Goal: Task Accomplishment & Management: Manage account settings

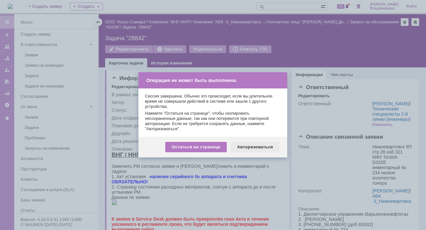
click at [260, 144] on div "Авторизоваться" at bounding box center [255, 147] width 49 height 10
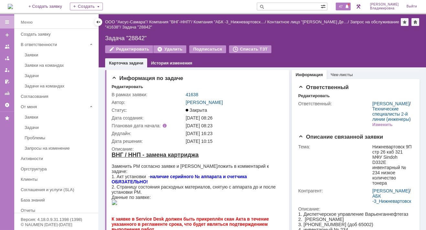
click at [344, 7] on span "47" at bounding box center [340, 6] width 7 height 5
click at [265, 6] on span at bounding box center [261, 7] width 8 height 8
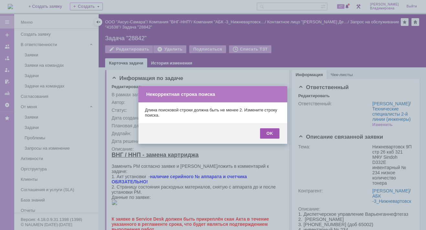
click at [266, 132] on div "OK" at bounding box center [269, 133] width 19 height 10
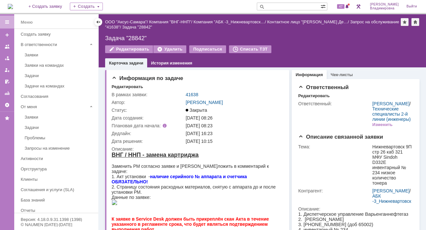
click at [283, 7] on input "text" at bounding box center [289, 7] width 64 height 8
type input "41605"
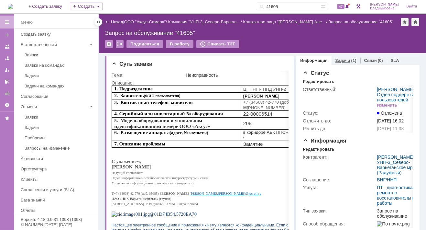
click at [339, 59] on link "Задачи" at bounding box center [342, 60] width 15 height 5
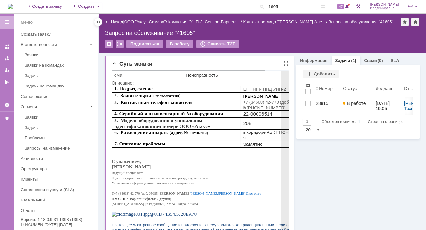
click at [232, 173] on p "Ведущий специалист" at bounding box center [212, 171] width 201 height 5
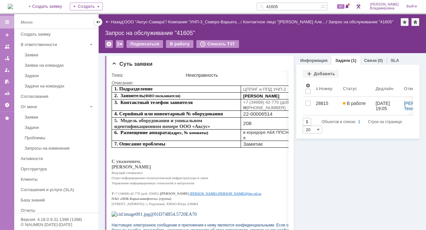
click at [258, 38] on div "Назад | ООО "Аксус-Самара" / Компания "УНП-3_Северо-Варьега… / Контактное лицо …" at bounding box center [262, 33] width 327 height 39
click at [308, 59] on link "Информация" at bounding box center [313, 60] width 27 height 5
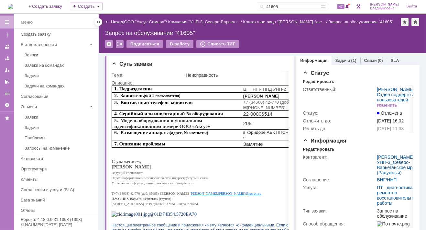
click at [298, 34] on div "Запрос на обслуживание "41605"" at bounding box center [262, 33] width 314 height 6
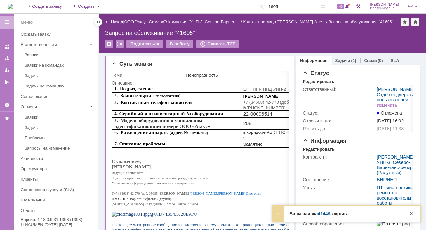
click at [323, 212] on link "41449" at bounding box center [324, 213] width 13 height 5
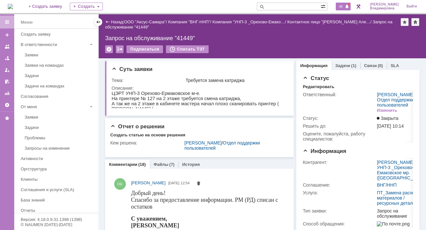
click at [344, 5] on span "46" at bounding box center [340, 6] width 7 height 5
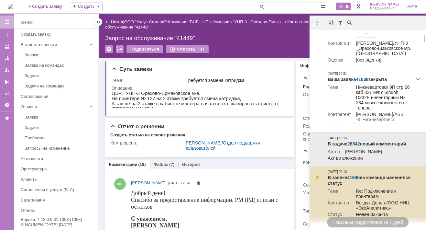
scroll to position [65, 0]
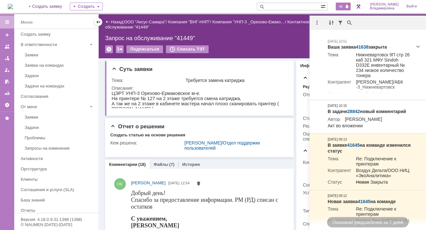
click at [344, 7] on span "46" at bounding box center [340, 6] width 7 height 5
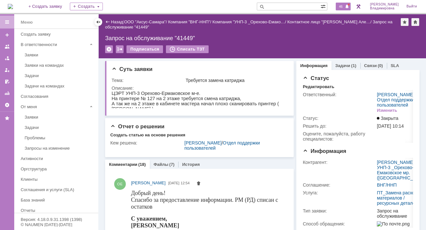
click at [344, 6] on span "46" at bounding box center [340, 6] width 7 height 5
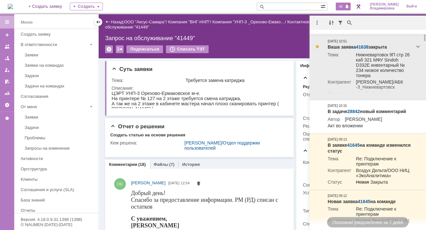
scroll to position [0, 0]
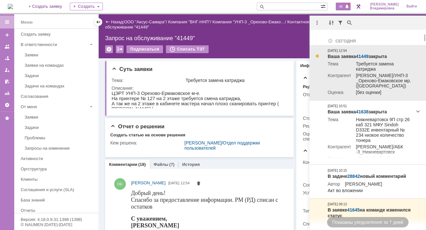
click at [363, 55] on link "41449" at bounding box center [362, 56] width 13 height 5
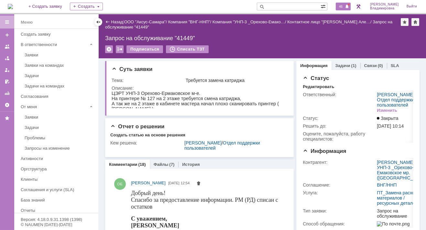
click at [343, 6] on span "46" at bounding box center [340, 6] width 7 height 5
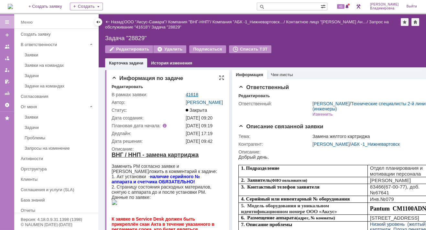
click at [191, 93] on link "41618" at bounding box center [192, 94] width 13 height 5
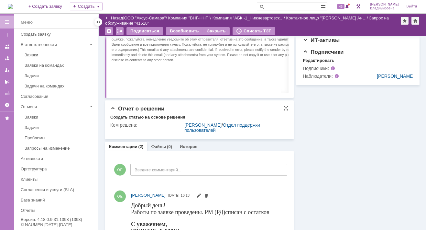
scroll to position [32, 0]
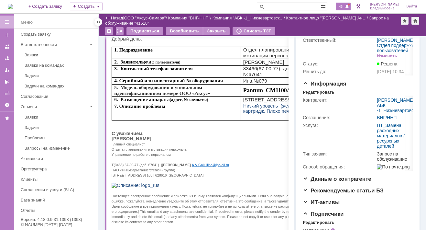
click at [343, 5] on span "46" at bounding box center [340, 6] width 7 height 5
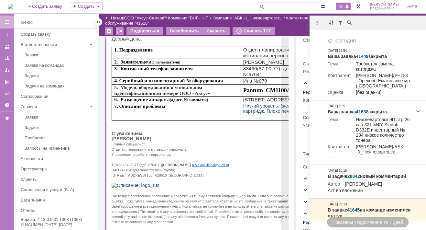
click at [236, 141] on p "Анастасия Владиславовна Галиуллина" at bounding box center [212, 138] width 201 height 5
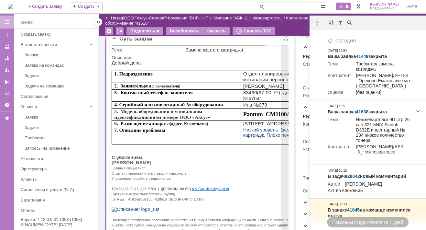
scroll to position [0, 0]
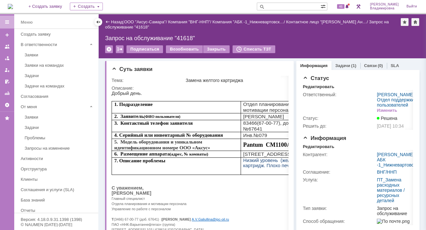
click at [213, 3] on div "На домашнюю + Создать заявку Создать 46 Орлова Елена Владимировна Выйти" at bounding box center [213, 7] width 426 height 14
click at [344, 5] on span "46" at bounding box center [340, 6] width 7 height 5
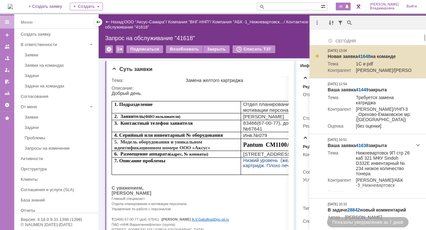
click at [367, 55] on link "41648" at bounding box center [364, 56] width 13 height 5
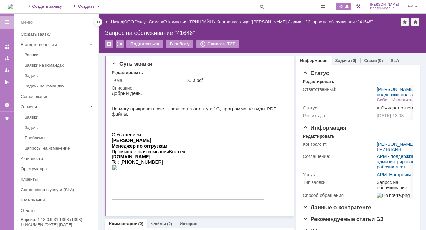
click at [344, 7] on span "45" at bounding box center [340, 6] width 7 height 5
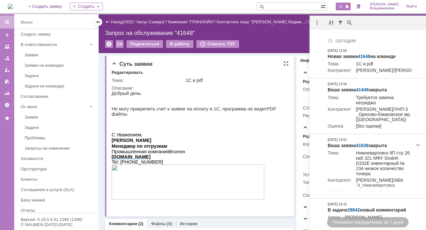
click at [259, 92] on p "Добрый день." at bounding box center [198, 93] width 172 height 5
click at [343, 4] on div "45" at bounding box center [343, 7] width 15 height 8
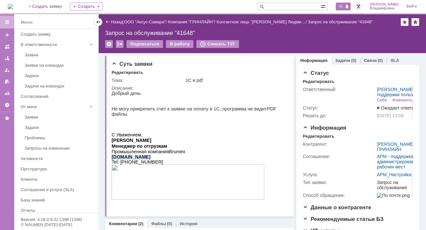
click at [344, 6] on span "45" at bounding box center [340, 6] width 7 height 5
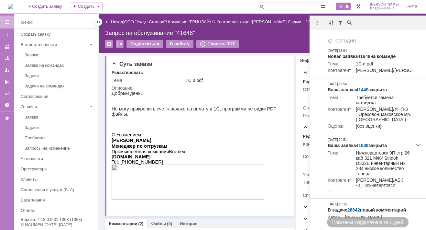
click at [13, 5] on img at bounding box center [10, 6] width 5 height 5
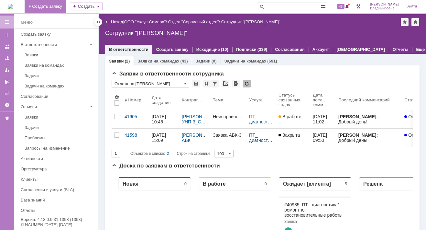
click at [63, 6] on link "+ Создать заявку" at bounding box center [45, 6] width 41 height 13
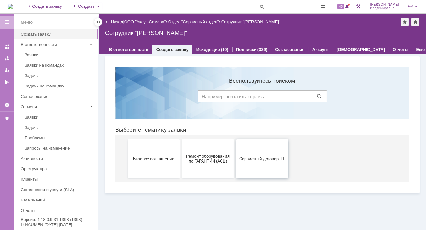
click at [263, 163] on button "Сервисный договор ПТ" at bounding box center [262, 158] width 52 height 39
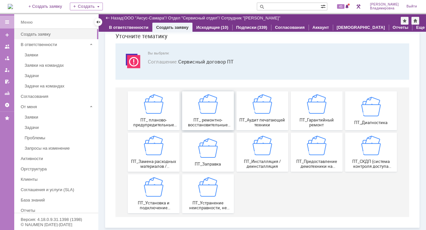
scroll to position [27, 0]
click at [159, 154] on img at bounding box center [153, 145] width 19 height 19
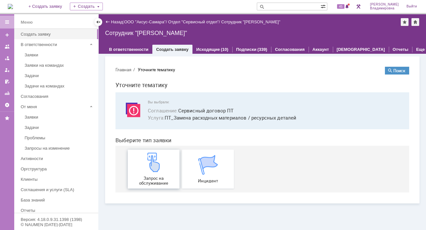
click at [152, 173] on div "Запрос на обслуживание" at bounding box center [154, 168] width 48 height 33
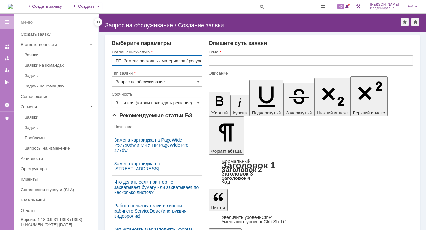
click at [211, 60] on input "text" at bounding box center [311, 60] width 204 height 10
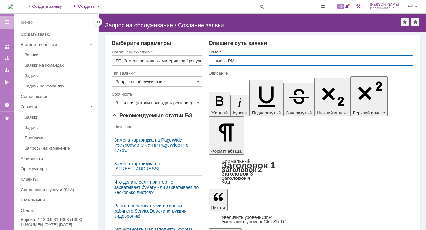
type input "замена РМ"
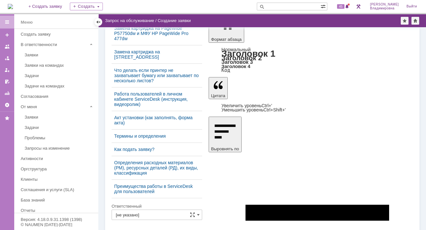
scroll to position [118, 0]
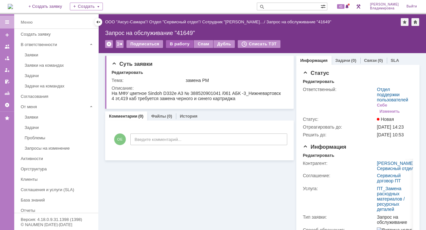
click at [176, 43] on div "В работу" at bounding box center [179, 44] width 27 height 8
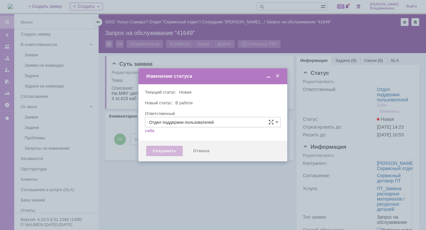
type input "[PERSON_NAME]"
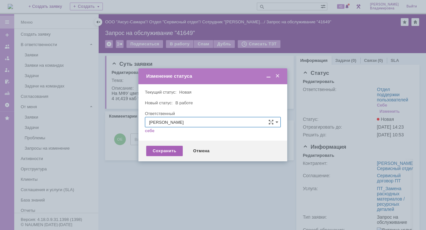
click at [172, 151] on div "Сохранить" at bounding box center [164, 151] width 37 height 10
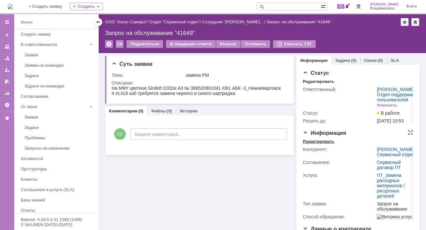
click at [321, 144] on div "Редактировать" at bounding box center [318, 141] width 31 height 5
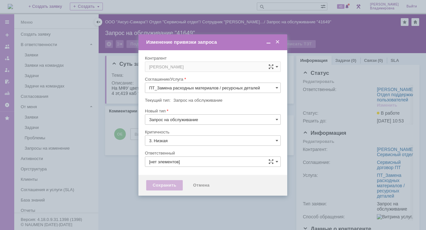
type input "[PERSON_NAME]"
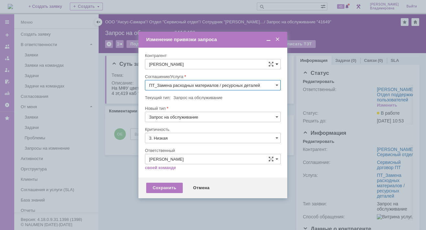
click at [276, 63] on span at bounding box center [277, 63] width 3 height 5
click at [162, 64] on input "[PERSON_NAME]" at bounding box center [213, 64] width 136 height 10
click at [182, 144] on span "Нафикова Евгения" at bounding box center [182, 144] width 35 height 5
type input "Нафикова Евгения"
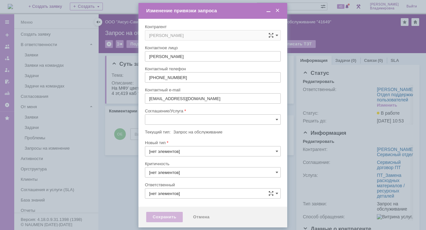
type input "3. Низкая"
type input "[PERSON_NAME]"
type input "[не указано]"
type input "3. Низкая"
type input "[PERSON_NAME]"
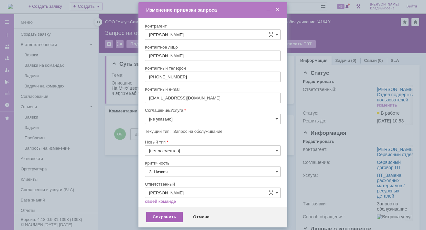
click at [168, 216] on div "Сохранить" at bounding box center [164, 216] width 37 height 10
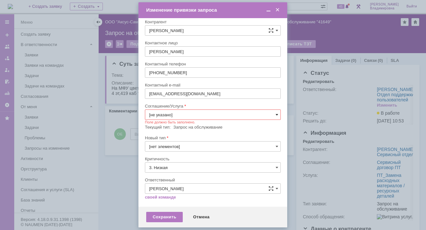
click at [276, 113] on span at bounding box center [277, 114] width 3 height 5
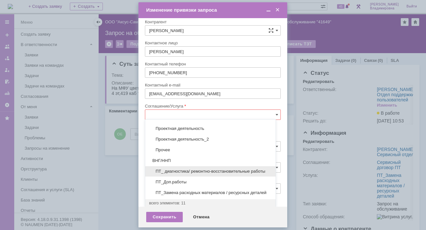
scroll to position [60, 0]
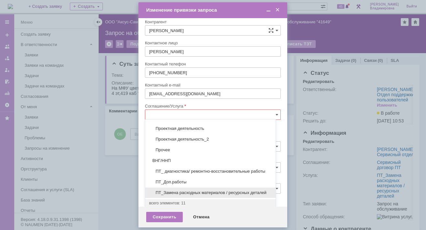
click at [177, 190] on span "ПТ_Замена расходных материалов / ресурсных деталей" at bounding box center [210, 192] width 123 height 5
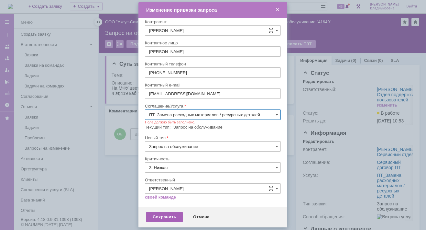
type input "ПТ_Замена расходных материалов / ресурсных деталей"
click at [163, 214] on div "Сохранить" at bounding box center [164, 216] width 37 height 10
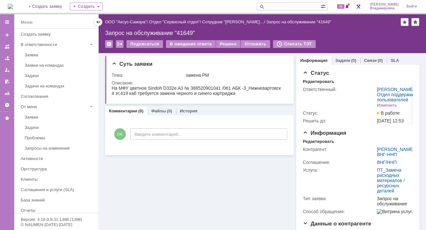
scroll to position [0, 0]
click at [337, 58] on link "Задачи" at bounding box center [342, 60] width 15 height 5
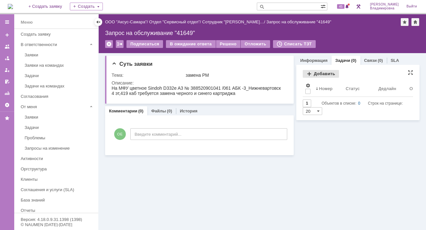
click at [324, 71] on div "Добавить" at bounding box center [321, 74] width 36 height 8
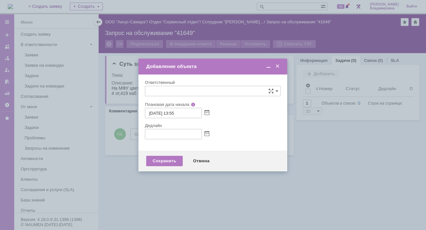
type input "[не указано]"
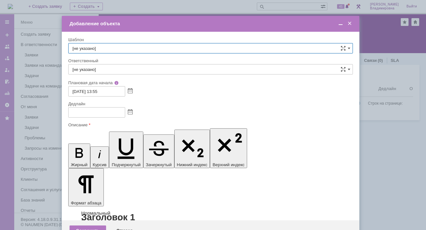
click at [117, 47] on input "[не указано]" at bounding box center [210, 48] width 285 height 10
click at [109, 116] on span "ВНГ / ННП - замена РМ (Запрос на обслуживание)" at bounding box center [210, 118] width 276 height 5
type input "ВНГ / ННП - замена РМ (Запрос на обслуживание)"
type input "[PERSON_NAME]"
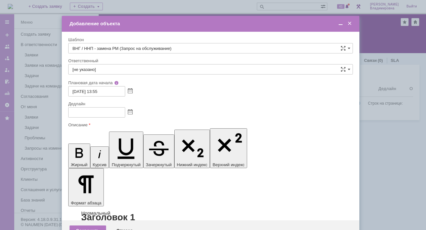
type input "05.09.2025 21:55"
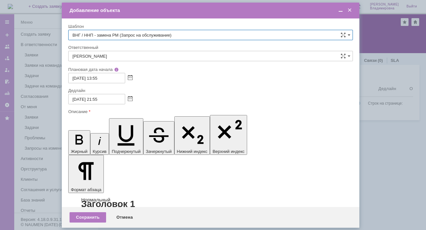
type input "ВНГ / ННП - замена РМ (Запрос на обслуживание)"
click at [106, 57] on input "[PERSON_NAME]" at bounding box center [210, 56] width 285 height 10
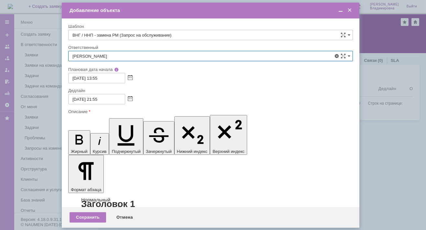
click at [109, 102] on span "[PERSON_NAME]" at bounding box center [210, 103] width 276 height 5
type input "[PERSON_NAME]"
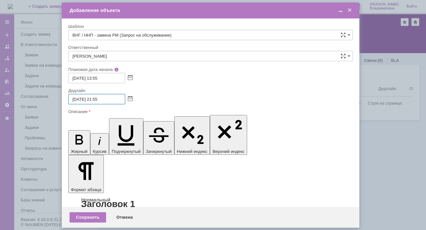
drag, startPoint x: 95, startPoint y: 100, endPoint x: 98, endPoint y: 99, distance: 3.6
click at [98, 99] on input "05.09.2025 21:55" at bounding box center [96, 99] width 57 height 10
type input "05.09.2025 18:55"
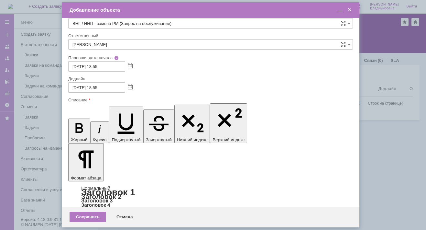
scroll to position [22, 0]
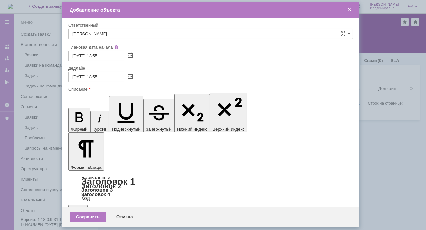
click at [94, 215] on div "Сохранить" at bounding box center [88, 216] width 37 height 10
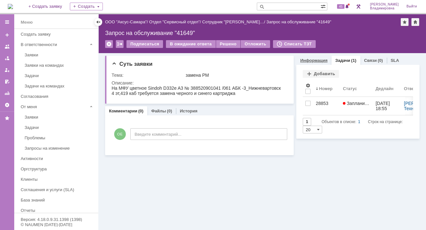
click at [308, 61] on link "Информация" at bounding box center [313, 60] width 27 height 5
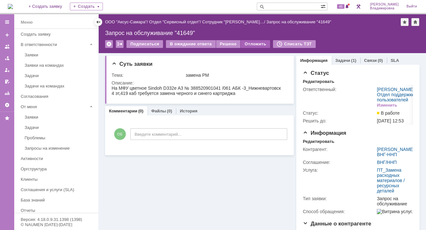
click at [245, 42] on div "Отложить" at bounding box center [255, 44] width 29 height 8
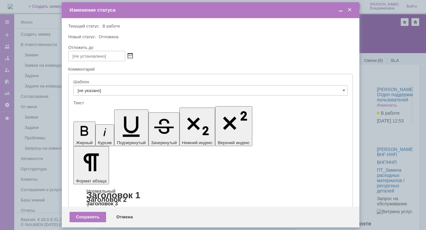
click at [131, 57] on span at bounding box center [130, 55] width 5 height 5
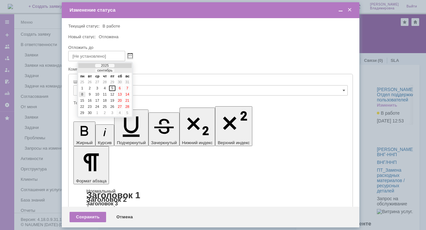
click at [82, 92] on div "8" at bounding box center [82, 94] width 6 height 5
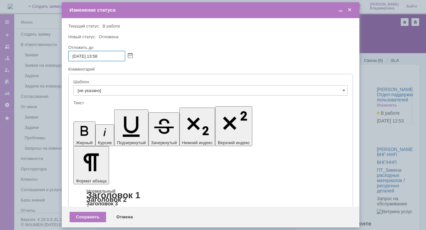
click at [98, 56] on input "08.09.2025 13:58" at bounding box center [96, 56] width 57 height 10
drag, startPoint x: 101, startPoint y: 57, endPoint x: 107, endPoint y: 57, distance: 6.2
click at [107, 57] on input "08.09.2025 16:58" at bounding box center [96, 56] width 57 height 10
type input "[DATE] 16:00"
click at [78, 216] on div "Сохранить" at bounding box center [88, 216] width 37 height 10
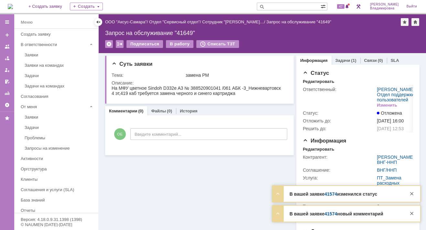
click at [331, 215] on link "41574" at bounding box center [330, 213] width 13 height 5
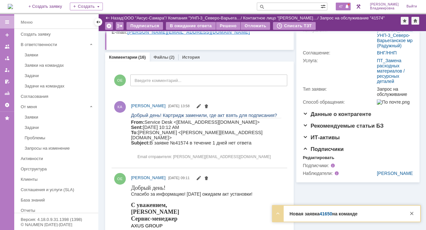
click at [344, 5] on span "47" at bounding box center [340, 6] width 7 height 5
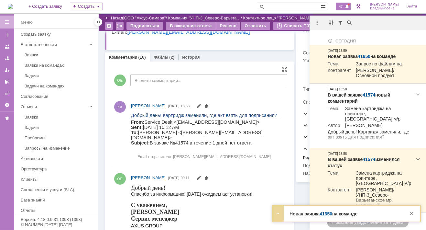
click at [269, 133] on html "Добрый день! Картридж заменили, где акт взять для подписания? From: Service Des…" at bounding box center [206, 136] width 150 height 49
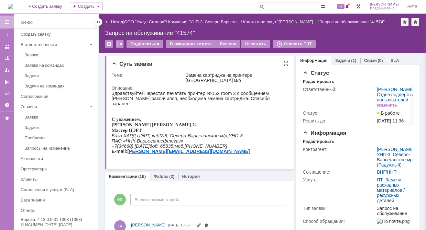
click at [165, 68] on div "Суть заявки Тема: Замена картриджа на принтере, Северо-Варьёганское м/р Описани…" at bounding box center [199, 112] width 189 height 113
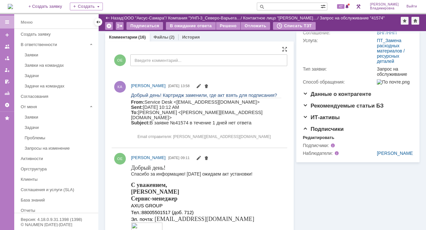
scroll to position [97, 0]
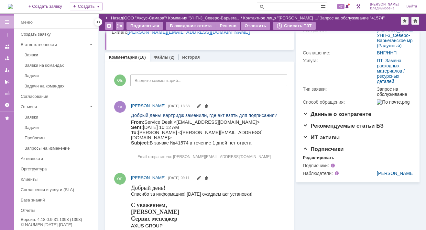
click at [161, 56] on link "Файлы" at bounding box center [161, 57] width 15 height 5
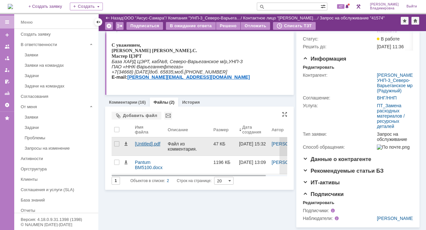
click at [146, 141] on div "[Untitled].pdf" at bounding box center [149, 143] width 28 height 5
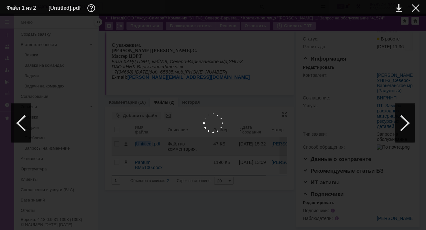
click at [146, 97] on body "Идет загрузка, пожалуйста, подождите. На домашнюю + Создать заявку Создать 47 О…" at bounding box center [213, 115] width 426 height 230
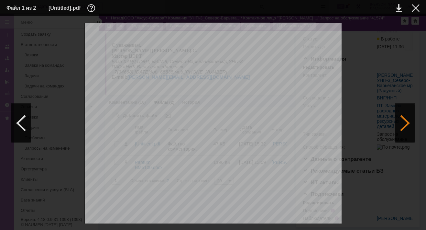
click at [403, 125] on div at bounding box center [404, 122] width 19 height 39
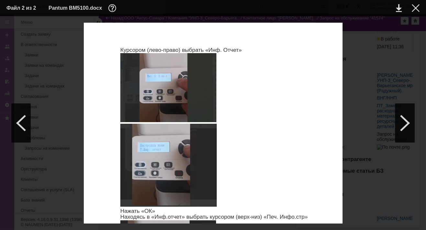
scroll to position [360, 0]
click at [404, 123] on div at bounding box center [404, 122] width 19 height 39
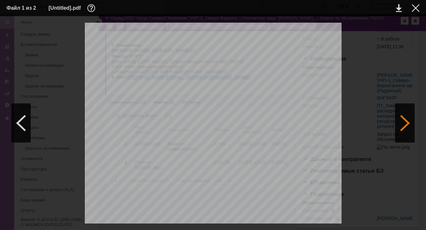
click at [404, 123] on div at bounding box center [404, 122] width 19 height 39
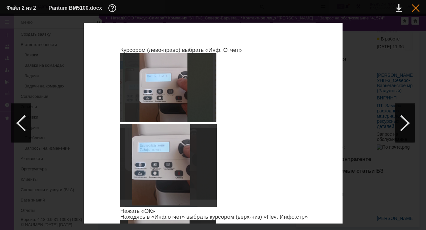
click at [414, 6] on div at bounding box center [416, 8] width 8 height 8
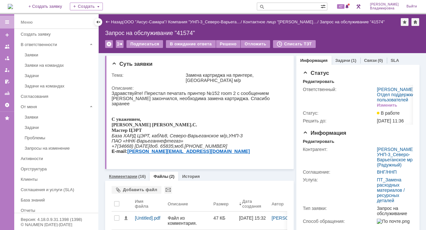
click at [125, 176] on link "Комментарии" at bounding box center [123, 176] width 28 height 5
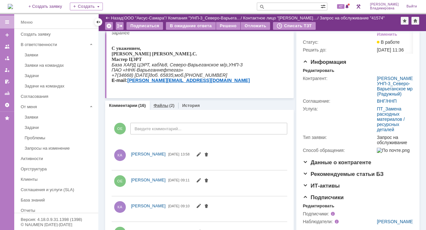
scroll to position [97, 0]
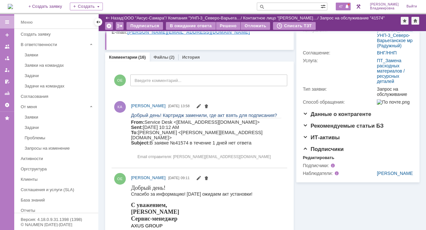
click at [343, 5] on span "47" at bounding box center [340, 6] width 7 height 5
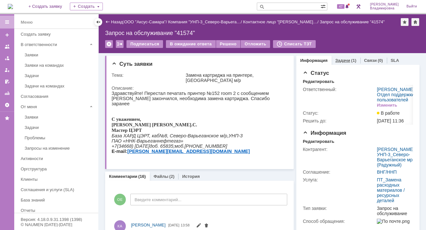
click at [336, 59] on link "Задачи" at bounding box center [342, 60] width 15 height 5
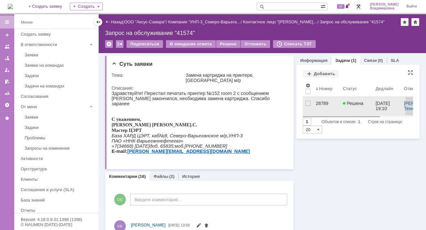
click at [316, 101] on div "28789" at bounding box center [327, 103] width 22 height 5
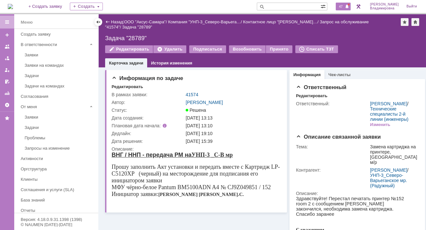
click at [344, 6] on span "47" at bounding box center [340, 6] width 7 height 5
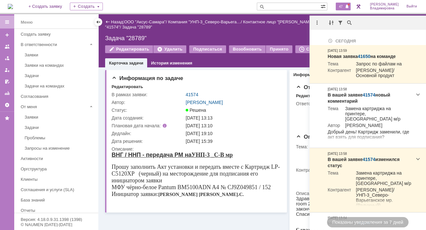
click at [262, 41] on div "Назад | ООО "Аксус-Самара" / Компания "УНП-3_Северо-Варьега… / Контактное лицо …" at bounding box center [262, 40] width 327 height 53
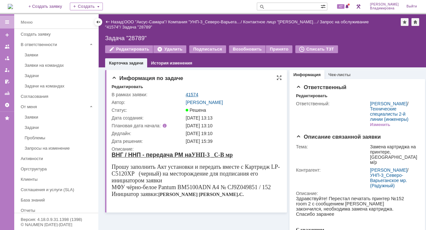
click at [191, 93] on link "41574" at bounding box center [192, 94] width 13 height 5
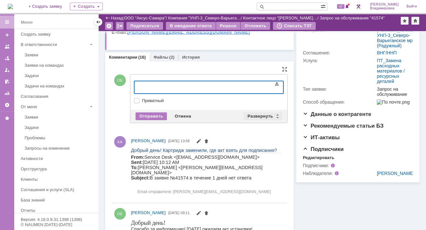
click at [260, 113] on div "Развернуть" at bounding box center [262, 116] width 38 height 8
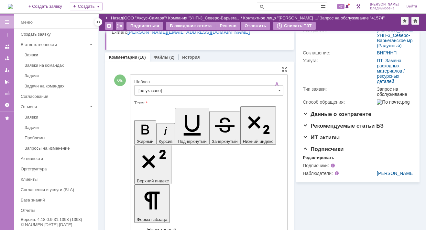
click at [139, 88] on input "[не указано]" at bounding box center [208, 90] width 149 height 10
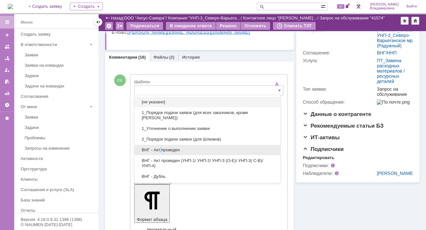
click at [160, 149] on span "ВНГ - Акт проведен" at bounding box center [207, 149] width 138 height 5
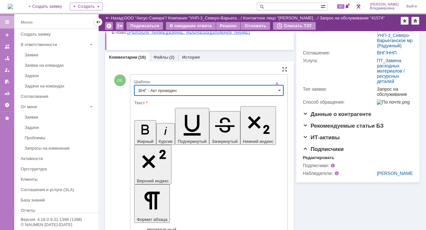
type input "ВНГ - Акт проведен"
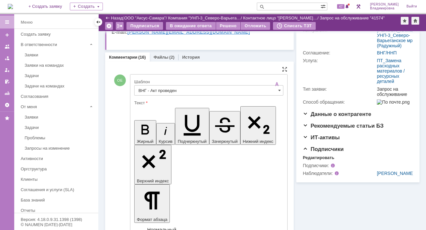
drag, startPoint x: 140, startPoint y: 1438, endPoint x: 169, endPoint y: 1445, distance: 29.6
drag, startPoint x: 195, startPoint y: 1450, endPoint x: 198, endPoint y: 1449, distance: 3.2
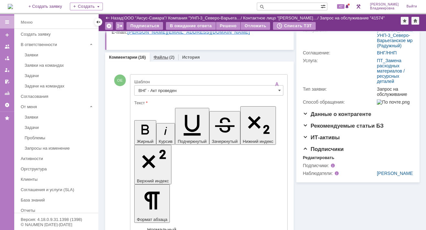
click at [160, 56] on link "Файлы" at bounding box center [161, 57] width 15 height 5
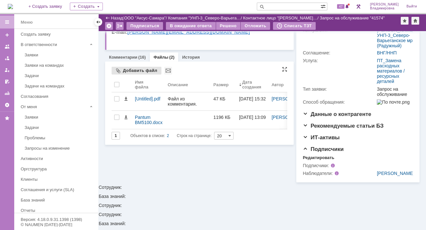
click at [127, 69] on div "Добавить файл" at bounding box center [137, 71] width 50 height 8
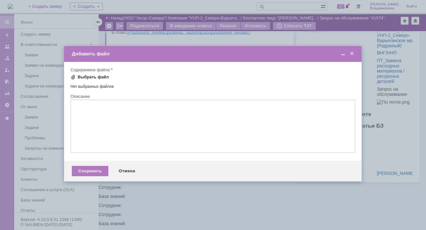
click at [73, 76] on span at bounding box center [72, 76] width 5 height 5
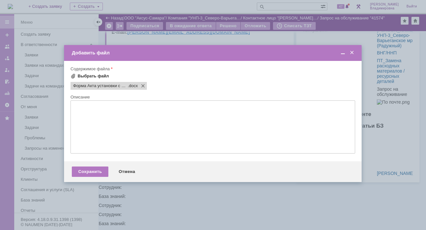
click at [74, 74] on span at bounding box center [72, 75] width 5 height 5
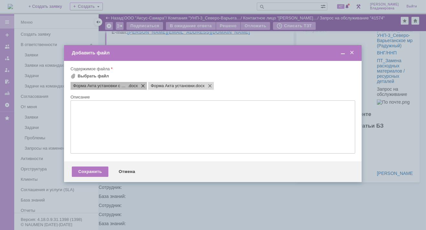
click at [142, 85] on span at bounding box center [142, 85] width 8 height 5
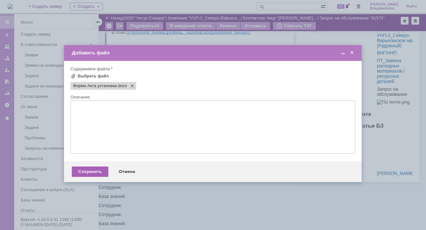
click at [91, 171] on div "Сохранить" at bounding box center [90, 171] width 37 height 10
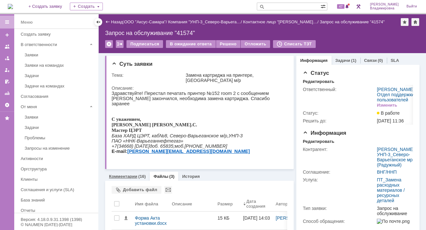
click at [127, 174] on link "Комментарии" at bounding box center [123, 176] width 28 height 5
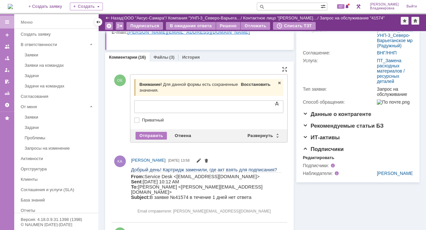
drag, startPoint x: 253, startPoint y: 82, endPoint x: 109, endPoint y: 8, distance: 162.1
click at [253, 82] on span "Восстановить" at bounding box center [255, 84] width 29 height 5
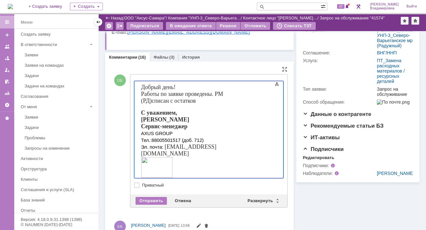
drag, startPoint x: 140, startPoint y: 92, endPoint x: 171, endPoint y: 101, distance: 31.8
click at [171, 101] on body "Добрый день! Работы по заявке проведены. РМ (РД) списан с остатков С уважением,…" at bounding box center [186, 131] width 97 height 101
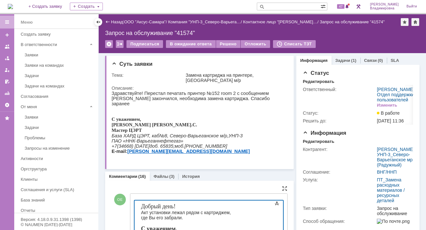
click at [163, 217] on div "Акт установки лежал рядом с картриджем, где Вы его забрали." at bounding box center [187, 214] width 92 height 10
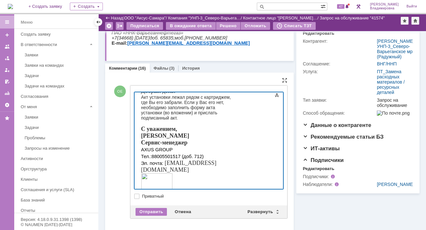
scroll to position [98, 0]
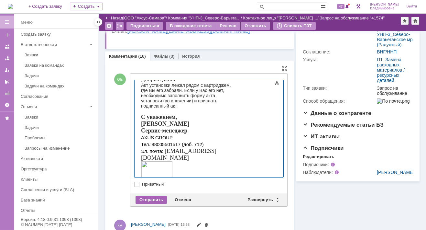
click at [151, 198] on div "Отправить" at bounding box center [150, 200] width 31 height 8
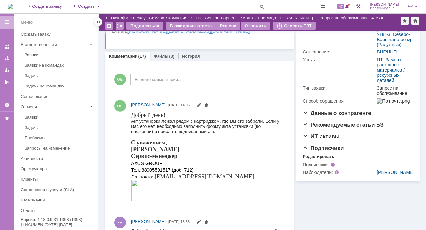
scroll to position [0, 0]
click at [162, 54] on link "Файлы" at bounding box center [161, 56] width 15 height 5
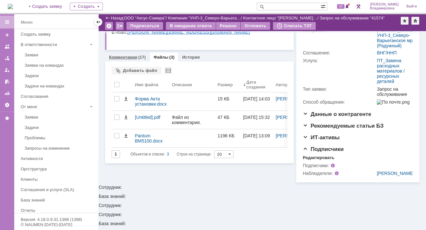
click at [129, 56] on link "Комментарии" at bounding box center [123, 57] width 28 height 5
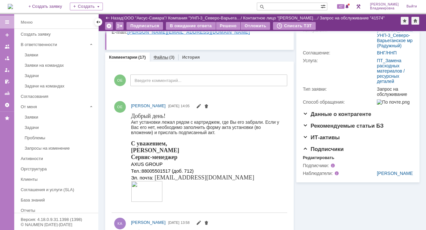
click at [163, 55] on link "Файлы" at bounding box center [161, 57] width 15 height 5
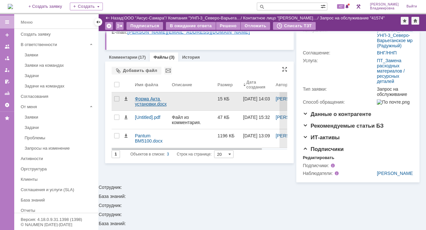
click at [139, 99] on div "Форма Акта установки.docx" at bounding box center [151, 101] width 32 height 10
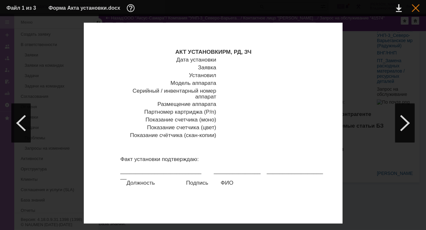
click at [416, 5] on div at bounding box center [416, 8] width 8 height 8
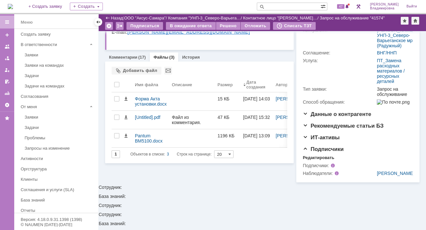
click at [180, 178] on div "Суть заявки Тема: Замена картриджа на принтере, Северо-Варьёганское м/р Описани…" at bounding box center [199, 58] width 189 height 248
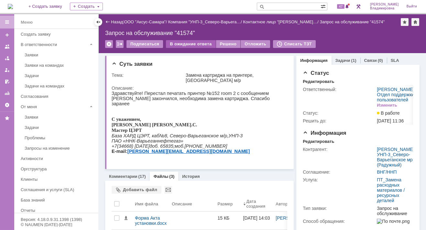
click at [178, 45] on div "В ожидание ответа" at bounding box center [190, 44] width 49 height 8
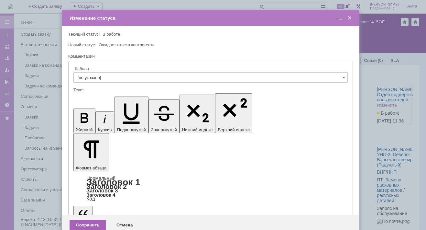
click at [88, 220] on div "Сохранить" at bounding box center [88, 225] width 37 height 10
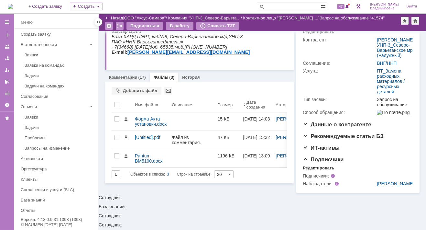
click at [124, 75] on link "Комментарии" at bounding box center [123, 77] width 28 height 5
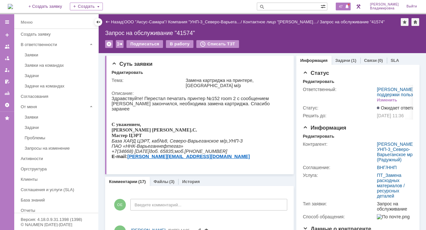
click at [344, 7] on span "47" at bounding box center [340, 6] width 7 height 5
click at [194, 65] on div "Суть заявки" at bounding box center [200, 64] width 177 height 6
click at [284, 7] on input "text" at bounding box center [289, 7] width 64 height 8
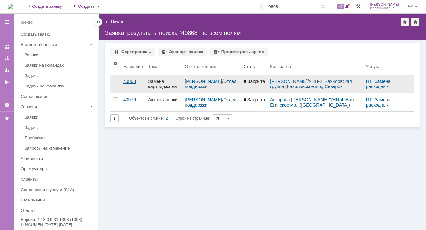
click at [129, 80] on div "40868" at bounding box center [133, 81] width 20 height 5
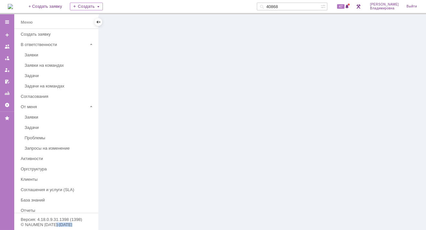
click at [129, 80] on div at bounding box center [262, 121] width 327 height 215
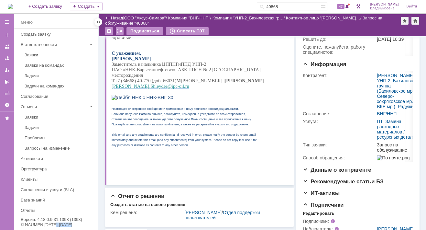
scroll to position [194, 0]
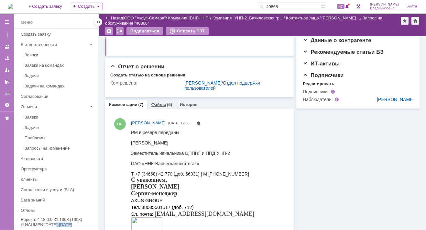
click at [156, 103] on link "Файлы" at bounding box center [158, 104] width 15 height 5
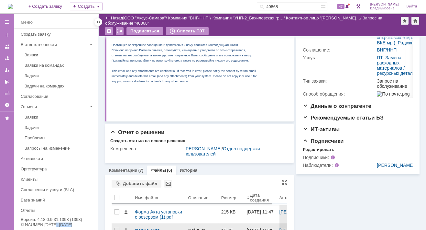
scroll to position [194, 0]
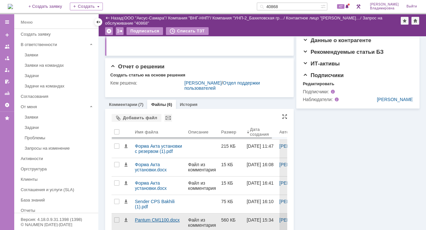
click at [143, 218] on div "Pantum CM1100.docx" at bounding box center [159, 219] width 48 height 5
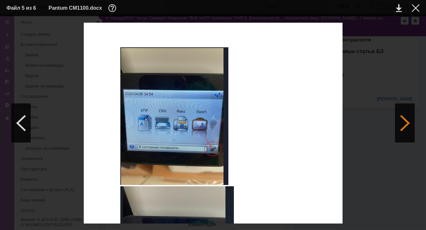
click at [403, 121] on div at bounding box center [404, 122] width 19 height 39
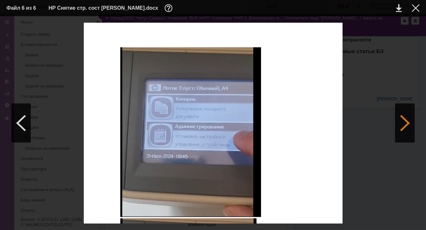
click at [402, 121] on div at bounding box center [404, 122] width 19 height 39
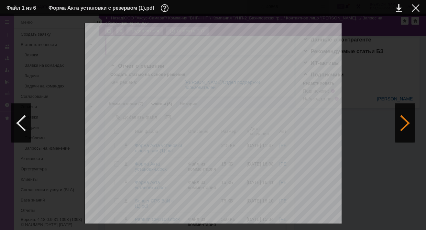
click at [401, 121] on div at bounding box center [404, 122] width 19 height 39
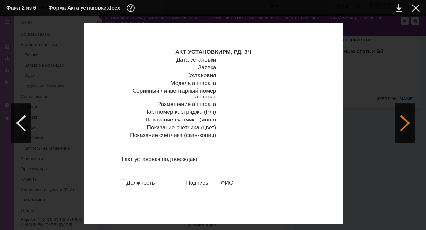
click at [398, 125] on div at bounding box center [404, 122] width 19 height 39
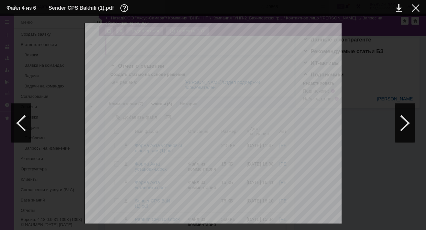
scroll to position [0, 0]
click at [415, 10] on div at bounding box center [416, 8] width 8 height 8
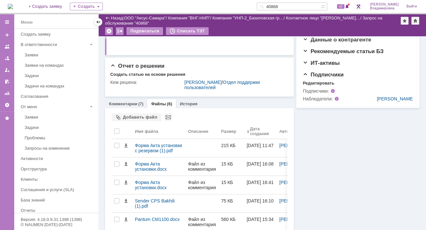
scroll to position [232, 0]
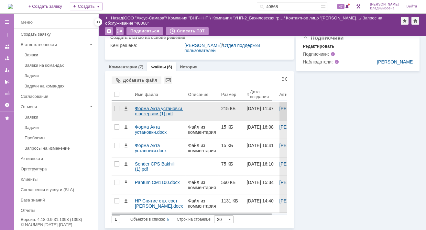
click at [152, 109] on div "Форма Акта установки с резервом (1).pdf" at bounding box center [159, 111] width 48 height 10
click at [152, 109] on body "Идет загрузка, пожалуйста, подождите. На домашнюю + Создать заявку Создать 4086…" at bounding box center [213, 115] width 426 height 230
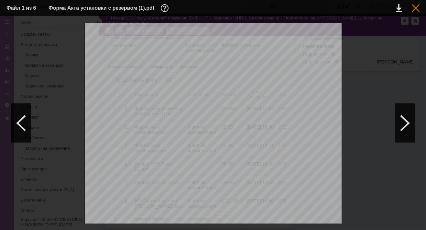
click at [416, 6] on div at bounding box center [416, 8] width 8 height 8
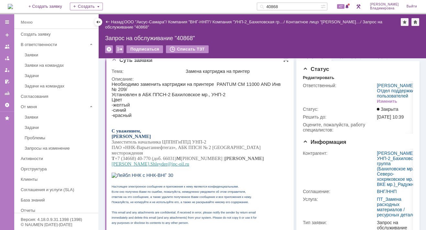
scroll to position [0, 0]
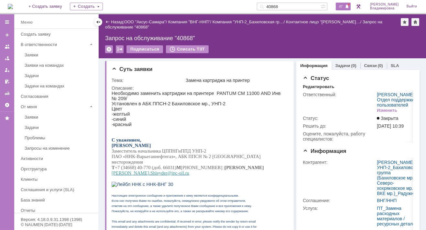
click at [344, 6] on span "47" at bounding box center [340, 6] width 7 height 5
drag, startPoint x: 290, startPoint y: 6, endPoint x: 276, endPoint y: 6, distance: 13.9
click at [276, 6] on input "40868" at bounding box center [289, 7] width 64 height 8
type input "41649"
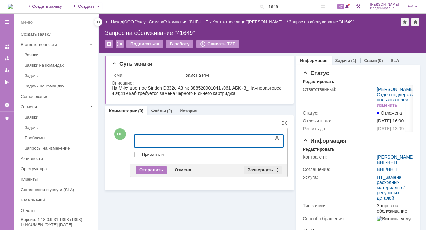
click at [258, 169] on div "Развернуть" at bounding box center [262, 170] width 38 height 8
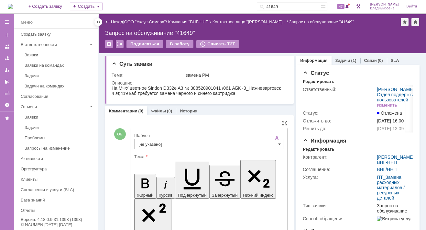
click at [141, 145] on input "[не указано]" at bounding box center [208, 144] width 149 height 10
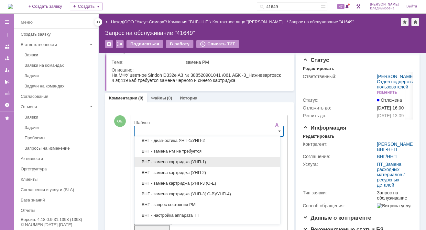
scroll to position [162, 0]
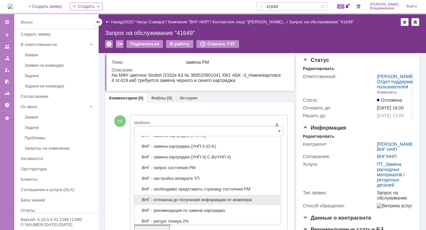
click at [172, 197] on span "ВНГ - отложена до получения информации от инженера" at bounding box center [207, 199] width 138 height 5
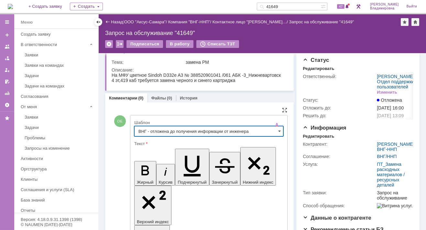
type input "ВНГ - отложена до получения информации от инженера"
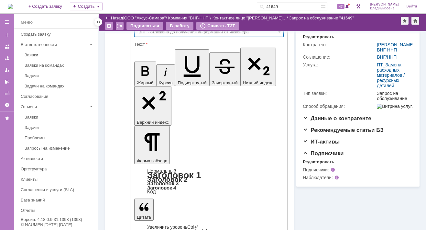
scroll to position [90, 0]
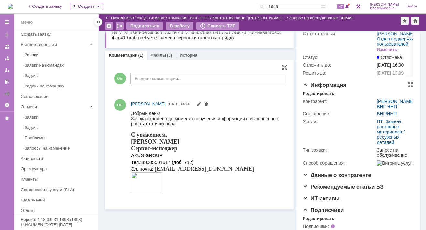
scroll to position [0, 0]
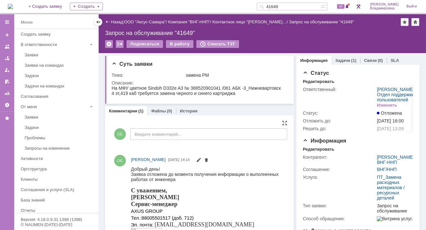
drag, startPoint x: 291, startPoint y: 6, endPoint x: 267, endPoint y: 6, distance: 24.6
click at [267, 6] on div "41649" at bounding box center [289, 7] width 64 height 8
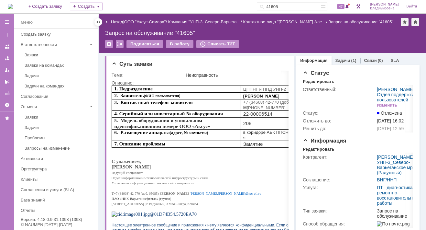
click at [337, 59] on link "Задачи" at bounding box center [342, 60] width 15 height 5
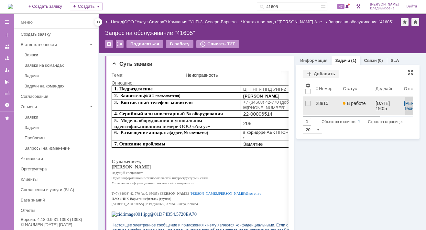
click at [318, 102] on div "28815" at bounding box center [327, 103] width 22 height 5
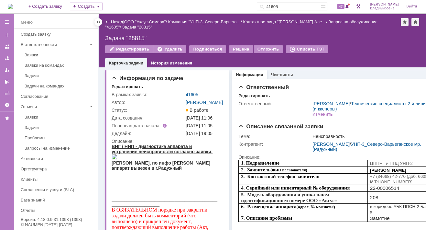
click at [228, 35] on div "Задача "28815"" at bounding box center [262, 38] width 314 height 6
click at [192, 95] on link "41605" at bounding box center [192, 94] width 13 height 5
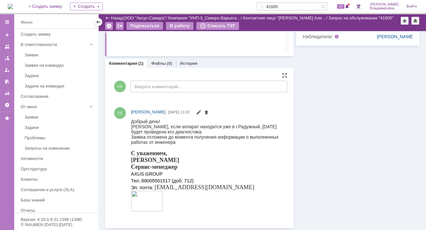
scroll to position [159, 0]
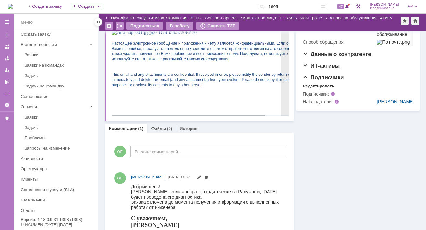
click at [193, 35] on p at bounding box center [212, 32] width 201 height 6
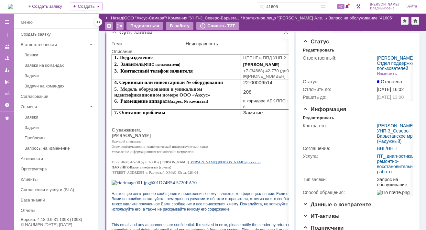
scroll to position [0, 0]
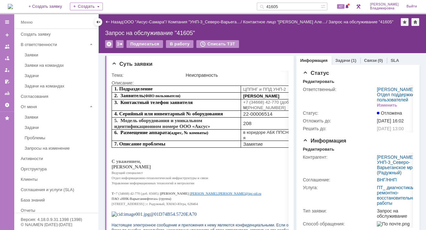
drag, startPoint x: 289, startPoint y: 5, endPoint x: 275, endPoint y: 4, distance: 14.6
click at [275, 4] on div "41605" at bounding box center [289, 7] width 64 height 8
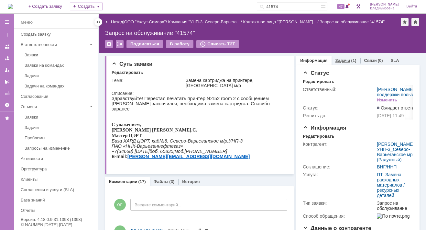
click at [342, 59] on link "Задачи" at bounding box center [342, 60] width 15 height 5
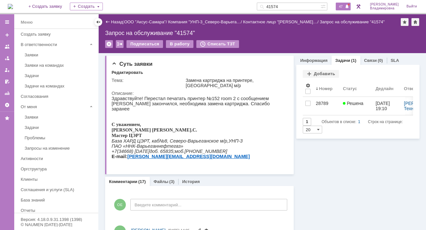
click at [344, 6] on span "47" at bounding box center [340, 6] width 7 height 5
click at [295, 5] on input "41574" at bounding box center [289, 7] width 64 height 8
click at [289, 6] on input "41574" at bounding box center [289, 7] width 64 height 8
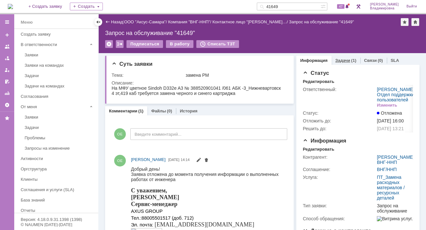
click at [339, 59] on link "Задачи" at bounding box center [342, 60] width 15 height 5
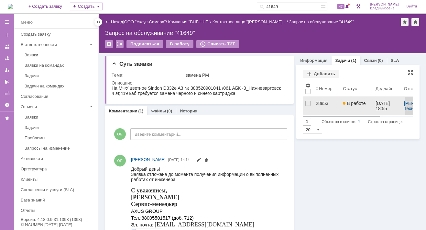
click at [317, 103] on div "28853" at bounding box center [327, 103] width 22 height 5
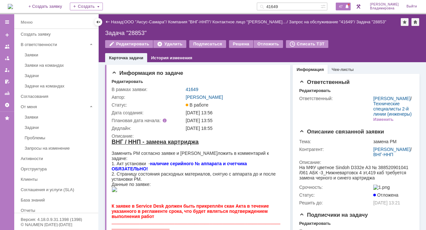
click at [344, 5] on span "47" at bounding box center [340, 6] width 7 height 5
drag, startPoint x: 297, startPoint y: 4, endPoint x: 265, endPoint y: 8, distance: 32.7
click at [265, 8] on div "На домашнюю + Создать заявку Создать 41649 47 Орлова Елена Владимировна Выйти" at bounding box center [213, 7] width 426 height 14
type input "орлова"
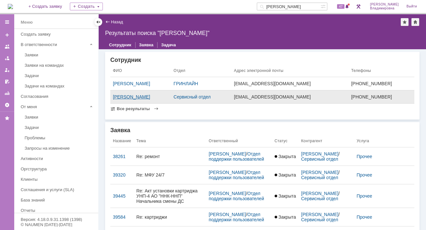
click at [138, 95] on div "[PERSON_NAME]" at bounding box center [141, 96] width 56 height 5
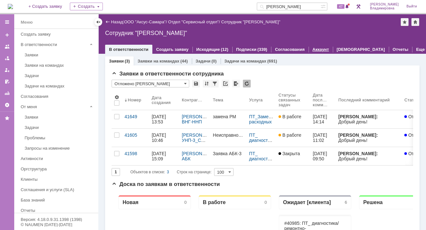
click at [316, 47] on link "Аккаунт" at bounding box center [320, 49] width 16 height 5
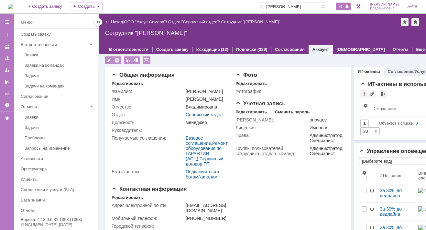
click at [344, 6] on span "47" at bounding box center [340, 6] width 7 height 5
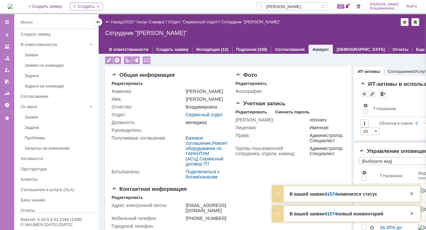
click at [328, 194] on link "41574" at bounding box center [330, 193] width 13 height 5
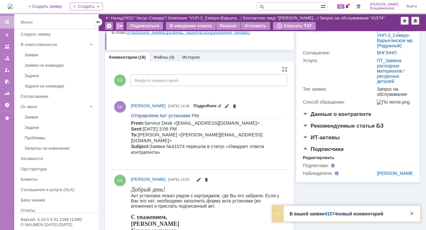
click at [222, 103] on link "Подробнее" at bounding box center [207, 105] width 28 height 5
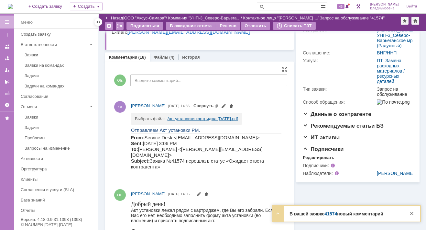
click at [190, 118] on link "Акт установки картриджа [DATE].pdf" at bounding box center [202, 118] width 70 height 5
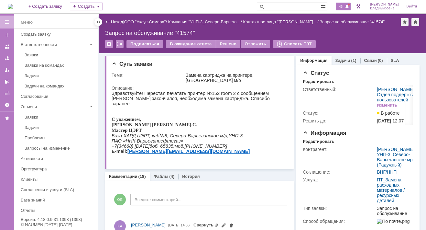
click at [343, 5] on span "46" at bounding box center [340, 6] width 7 height 5
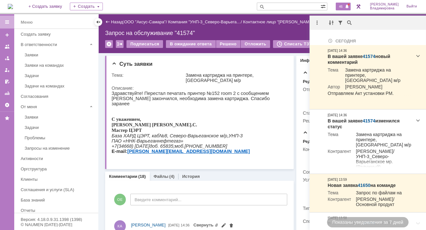
drag, startPoint x: 215, startPoint y: 2, endPoint x: 211, endPoint y: 0, distance: 3.9
click at [215, 2] on div "На домашнюю + Создать заявку Создать 46 Орлова Елена Владимировна Выйти" at bounding box center [213, 7] width 426 height 14
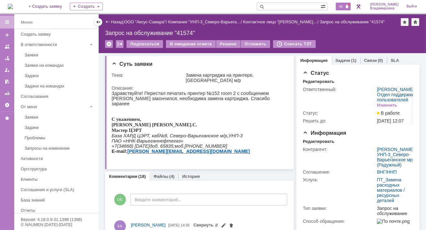
click at [342, 8] on span "46" at bounding box center [340, 6] width 7 height 5
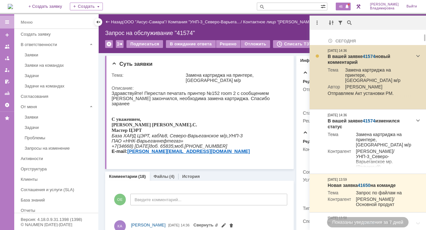
click at [370, 56] on link "41574" at bounding box center [368, 56] width 13 height 5
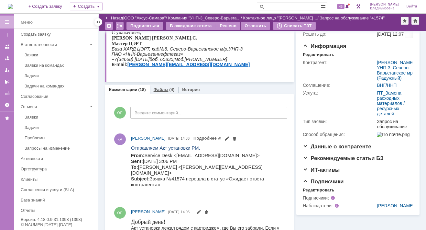
click at [156, 87] on link "Файлы" at bounding box center [161, 89] width 15 height 5
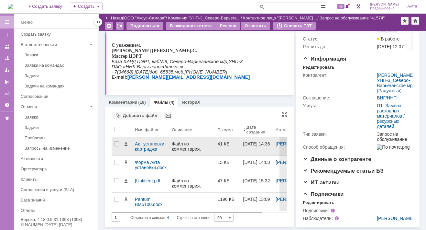
click at [145, 141] on div "Акт установки картриджа [DATE].pdf" at bounding box center [151, 146] width 32 height 10
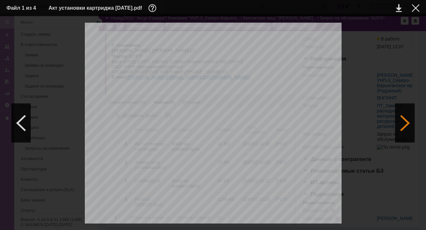
click at [405, 124] on div at bounding box center [404, 122] width 19 height 39
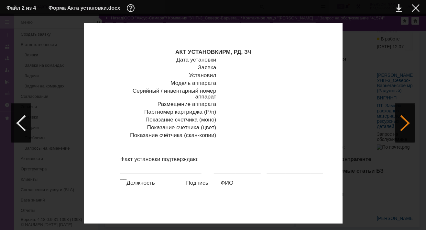
click at [405, 124] on div at bounding box center [404, 122] width 19 height 39
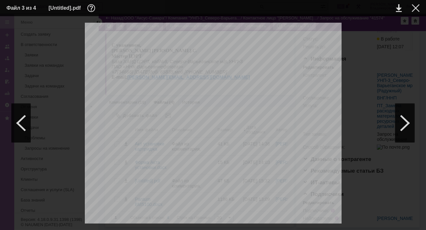
scroll to position [97, 0]
click at [414, 7] on div at bounding box center [416, 8] width 8 height 8
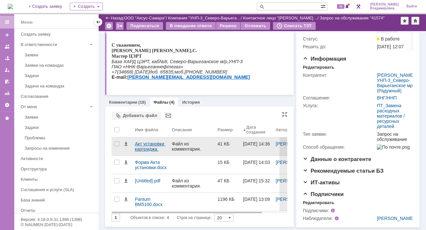
click at [154, 141] on div "Акт установки картриджа [DATE].pdf" at bounding box center [151, 146] width 32 height 10
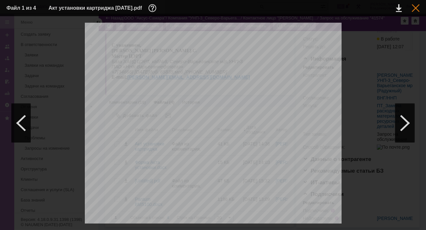
click at [415, 8] on div at bounding box center [416, 8] width 8 height 8
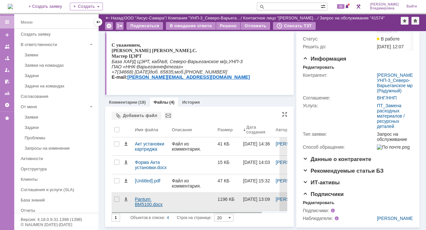
click at [144, 196] on div "Pantum BM5100.docx" at bounding box center [151, 201] width 32 height 10
click at [144, 189] on body "Идет загрузка, пожалуйста, подождите. На домашнюю + Создать заявку Создать 45 […" at bounding box center [213, 115] width 426 height 230
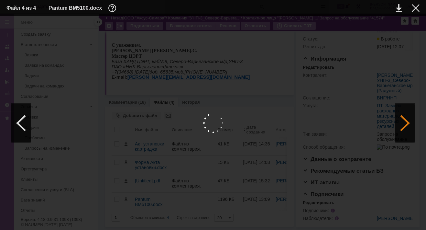
click at [405, 123] on div at bounding box center [404, 122] width 19 height 39
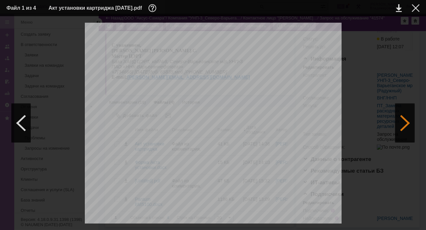
click at [406, 122] on div at bounding box center [404, 122] width 19 height 39
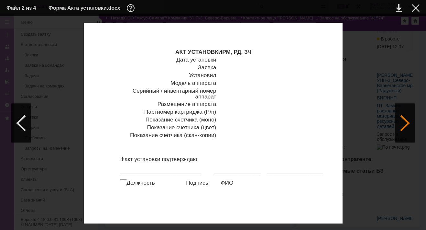
click at [406, 122] on div at bounding box center [404, 122] width 19 height 39
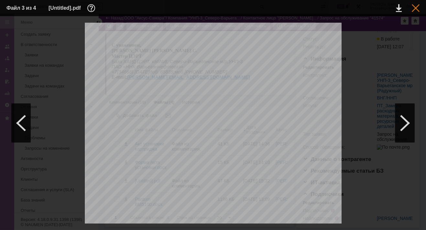
click at [414, 8] on div at bounding box center [416, 8] width 8 height 8
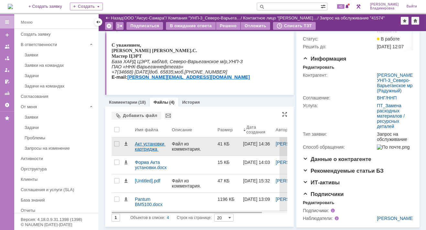
click at [147, 141] on div "Акт установки картриджа 05.09.2025.pdf" at bounding box center [151, 146] width 32 height 10
click at [147, 101] on body "Идет загрузка, пожалуйста, подождите. На домашнюю + Создать заявку Создать 45 О…" at bounding box center [213, 115] width 426 height 230
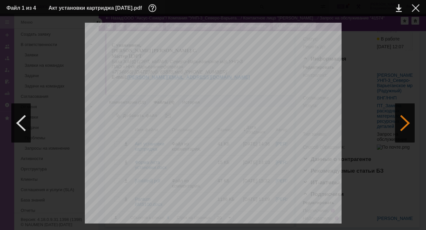
click at [407, 121] on div at bounding box center [404, 122] width 19 height 39
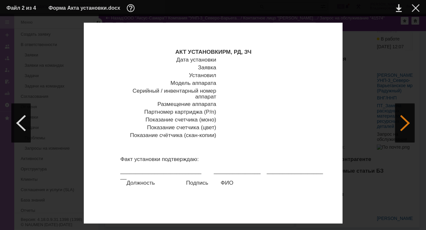
click at [407, 121] on div at bounding box center [404, 122] width 19 height 39
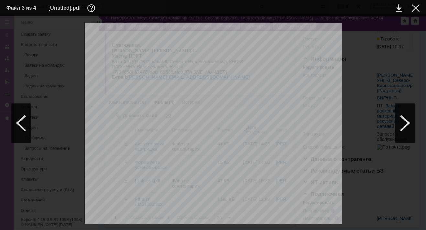
scroll to position [65, 0]
click at [416, 8] on div at bounding box center [416, 8] width 8 height 8
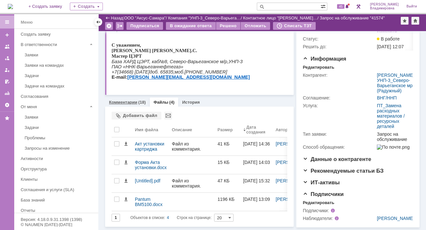
click at [126, 100] on link "Комментарии" at bounding box center [123, 102] width 28 height 5
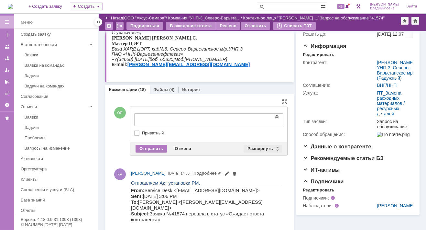
click at [261, 147] on div "Развернуть" at bounding box center [262, 149] width 38 height 8
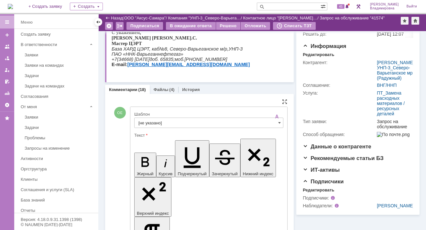
click at [151, 123] on input "[не указано]" at bounding box center [208, 122] width 149 height 10
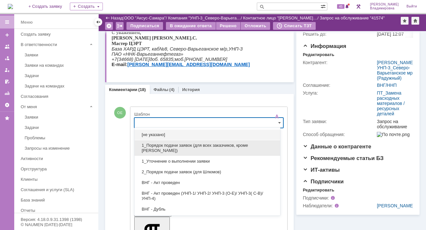
scroll to position [65, 0]
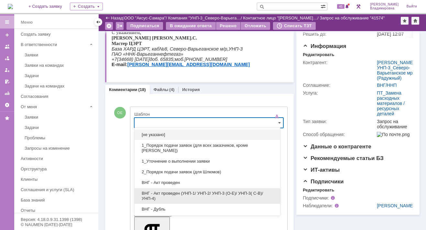
click at [168, 191] on span "ВНГ - Акт проведен (УНП-1/ УНП-2/ УНП-3 (О-Е)/ УНП-3( С-В)/УНП-4)" at bounding box center [207, 195] width 138 height 10
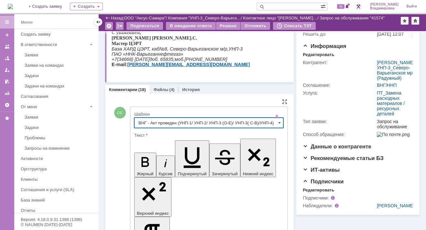
type input "ВНГ - Акт проведен (УНП-1/ УНП-2/ УНП-3 (О-Е)/ УНП-3( С-В)/УНП-4)"
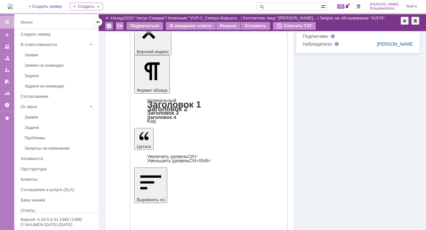
scroll to position [226, 0]
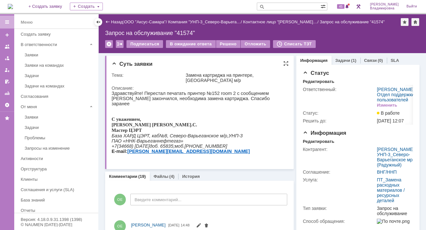
scroll to position [0, 0]
click at [224, 42] on div "Решено" at bounding box center [228, 44] width 25 height 8
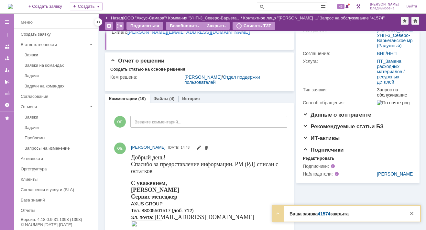
click at [324, 214] on link "41574" at bounding box center [324, 213] width 13 height 5
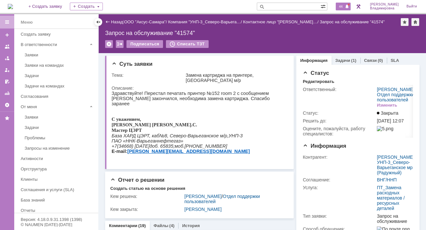
click at [341, 7] on span "44" at bounding box center [340, 6] width 7 height 5
drag, startPoint x: 229, startPoint y: 2, endPoint x: 218, endPoint y: 0, distance: 10.8
click at [228, 1] on div "На домашнюю + Создать заявку Создать 44 [PERSON_NAME]" at bounding box center [213, 7] width 426 height 14
click at [281, 7] on input "text" at bounding box center [289, 7] width 64 height 8
type input "41605"
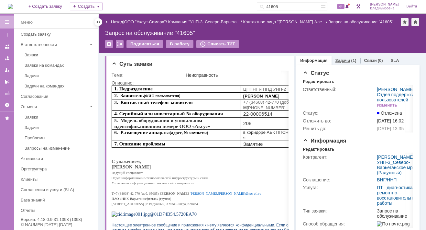
click at [341, 59] on link "Задачи" at bounding box center [342, 60] width 15 height 5
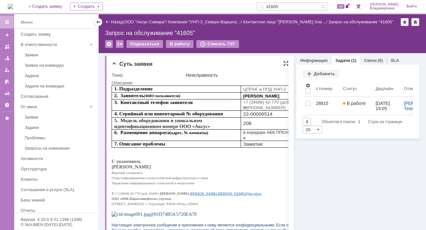
click at [284, 63] on div at bounding box center [285, 63] width 5 height 5
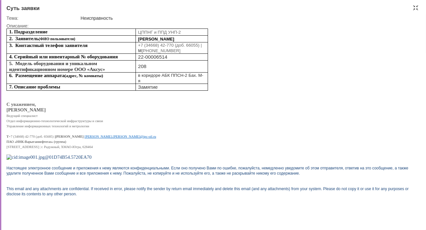
click at [184, 122] on p "Отдел информационно-технологической инфраструктуры и связи" at bounding box center [208, 120] width 405 height 5
click at [240, 104] on p "С уважением," at bounding box center [208, 104] width 405 height 5
drag, startPoint x: 241, startPoint y: 28, endPoint x: 233, endPoint y: 1, distance: 28.6
click at [241, 28] on iframe at bounding box center [211, 124] width 410 height 192
click at [240, 73] on div "1. Подразделение ЦППНГ и ППД УНП-2 2. Заявитель (ФИО пользователя) [PERSON_NAME…" at bounding box center [211, 114] width 410 height 173
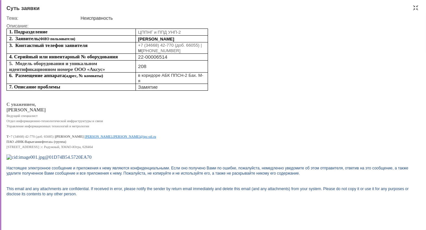
click at [86, 9] on div "Суть заявки" at bounding box center [213, 8] width 414 height 6
click at [156, 111] on p "[PERSON_NAME]" at bounding box center [211, 109] width 410 height 5
click at [113, 14] on div "Суть заявки Тема: Неисправность Описание:" at bounding box center [213, 115] width 426 height 230
click at [157, 138] on p "Т +7 (34668) 42-770 (доб. 65685) | Е [PERSON_NAME] . [PERSON_NAME] @ ipc - oil …" at bounding box center [211, 135] width 410 height 5
click at [246, 144] on p "ПАО «ННК-Варьеганнефтегаз» (группа)" at bounding box center [211, 140] width 410 height 5
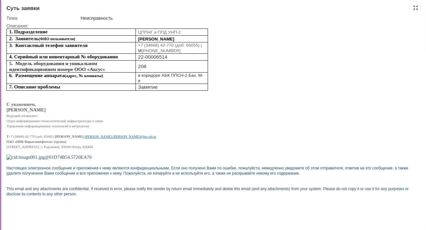
click at [130, 133] on p at bounding box center [211, 130] width 410 height 5
click at [419, 6] on div "Суть заявки" at bounding box center [213, 8] width 414 height 6
click at [418, 8] on div "Суть заявки" at bounding box center [213, 8] width 414 height 6
click at [416, 7] on div at bounding box center [415, 7] width 5 height 5
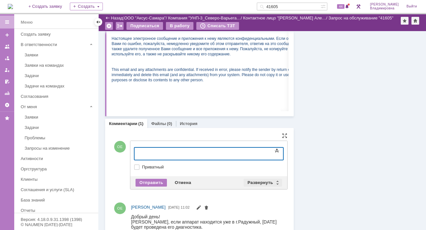
click at [260, 180] on div "Развернуть" at bounding box center [262, 182] width 38 height 8
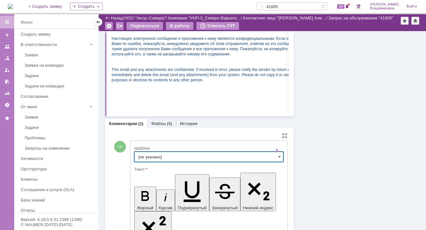
click at [145, 158] on input "[не указано]" at bounding box center [208, 156] width 149 height 10
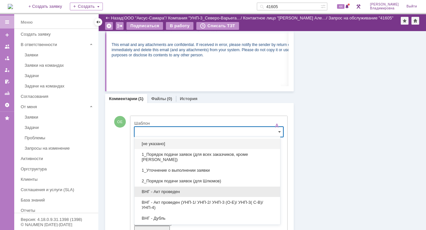
click at [165, 189] on span "ВНГ - Акт проведен" at bounding box center [207, 191] width 138 height 5
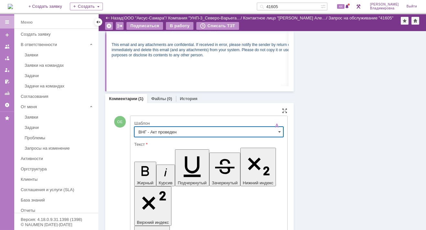
type input "ВНГ - Акт проведен"
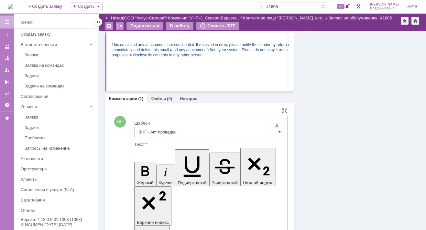
drag, startPoint x: 211, startPoint y: 1480, endPoint x: 227, endPoint y: 1489, distance: 18.2
drag, startPoint x: 141, startPoint y: 1473, endPoint x: 216, endPoint y: 1483, distance: 76.4
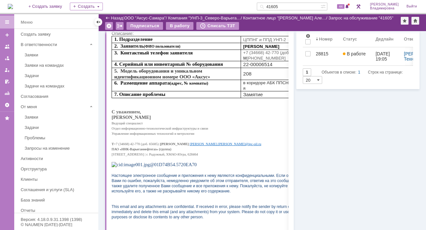
scroll to position [0, 0]
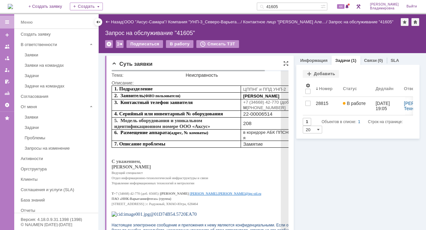
click at [217, 174] on p "Ведущий специалист" at bounding box center [212, 171] width 201 height 5
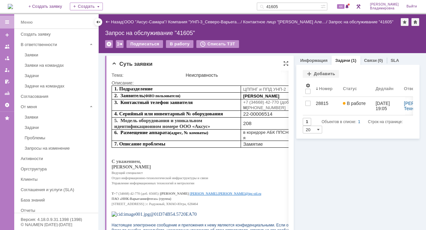
click at [163, 59] on div "Суть заявки Тема: Неисправность Описание:" at bounding box center [199, 179] width 189 height 247
click at [344, 7] on span "44" at bounding box center [340, 6] width 7 height 5
drag, startPoint x: 290, startPoint y: 5, endPoint x: 267, endPoint y: 6, distance: 23.0
click at [267, 6] on div "41605" at bounding box center [289, 7] width 64 height 8
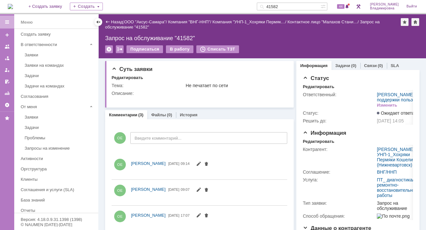
click at [288, 7] on input "41582" at bounding box center [289, 7] width 64 height 8
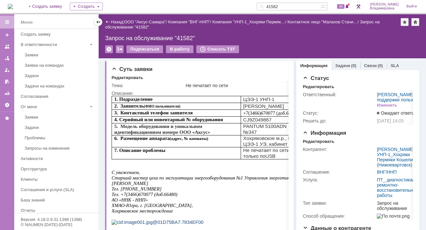
click at [218, 30] on div "Назад | ООО "Аксус-Самара" / Компания "ВНГ-ННП" / Компания "УНП-1_Хохряки Пермя…" at bounding box center [262, 24] width 314 height 13
click at [171, 73] on div "Суть заявки Редактировать Тема: Не печатает по сети Описание:" at bounding box center [199, 190] width 189 height 258
click at [251, 31] on div "Назад | ООО "Аксус-Самара" / Компания "ВНГ-ННП" / Компания "УНП-1_Хохряки Пермя…" at bounding box center [262, 36] width 327 height 44
click at [348, 7] on div "44" at bounding box center [343, 7] width 15 height 8
click at [246, 33] on div "Назад | ООО "Аксус-Самара" / Компания "ВНГ-ННП" / Компания "УНП-1_Хохряки Пермя…" at bounding box center [262, 36] width 327 height 44
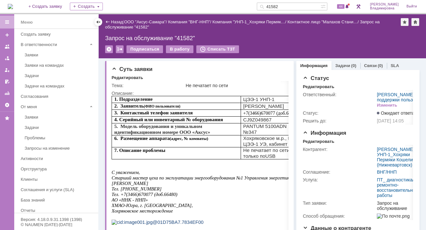
drag, startPoint x: 291, startPoint y: 4, endPoint x: 272, endPoint y: 4, distance: 19.1
click at [272, 4] on div "41582" at bounding box center [289, 7] width 64 height 8
type input "40868"
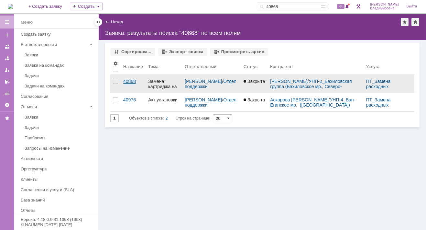
click at [135, 79] on div "40868" at bounding box center [133, 81] width 20 height 5
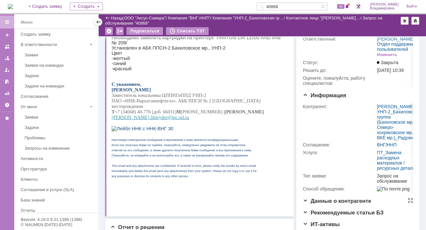
scroll to position [65, 0]
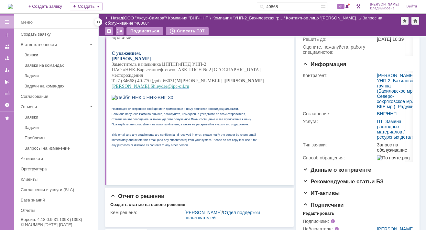
drag, startPoint x: 229, startPoint y: 73, endPoint x: 234, endPoint y: 76, distance: 5.8
click at [234, 78] on p "Т +7 (34668) 40-770 (доб. 66031) М +7 (922) 402-57-17 | Е Sergey . Shleyder @ i…" at bounding box center [198, 83] width 172 height 11
drag, startPoint x: 228, startPoint y: 75, endPoint x: 238, endPoint y: 81, distance: 11.6
click at [238, 81] on p "Т +7 (34668) 40-770 (доб. 66031) М +7 (922) 402-57-17 | Е Sergey . Shleyder @ i…" at bounding box center [198, 83] width 172 height 11
copy p "Sergey . Shleyder @ ipc - oil . ru"
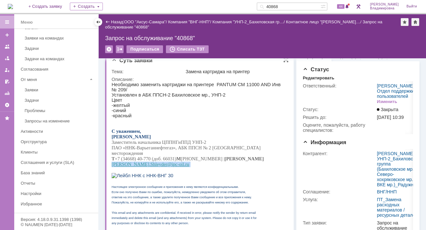
scroll to position [0, 0]
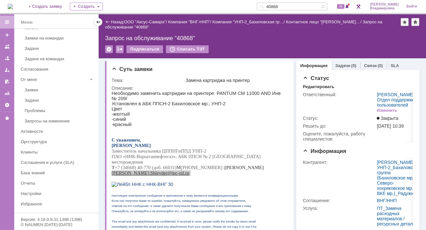
click at [365, 227] on link "41651" at bounding box center [365, 229] width 13 height 5
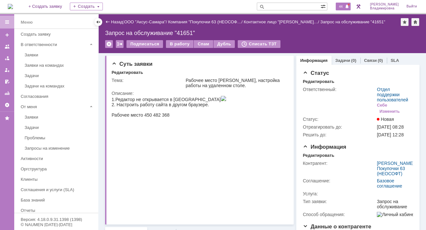
click at [344, 6] on span "44" at bounding box center [340, 6] width 7 height 5
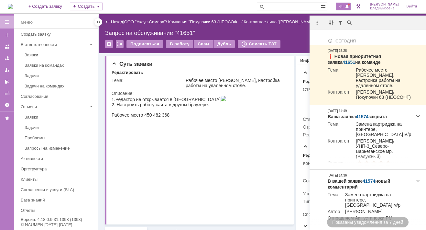
click at [349, 5] on span at bounding box center [347, 6] width 5 height 5
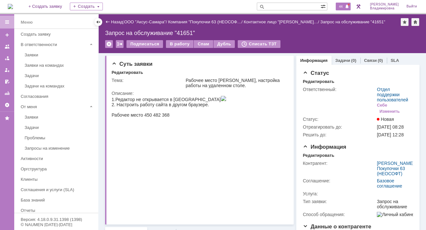
click at [344, 6] on span "44" at bounding box center [340, 6] width 7 height 5
click at [276, 7] on input "text" at bounding box center [289, 7] width 64 height 8
type input "41605"
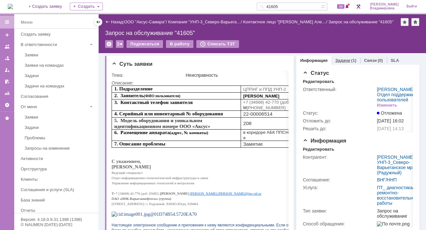
click at [335, 59] on link "Задачи" at bounding box center [342, 60] width 15 height 5
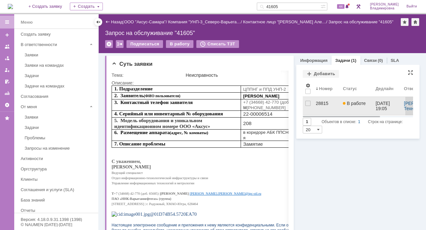
click at [316, 102] on div "28815" at bounding box center [327, 103] width 22 height 5
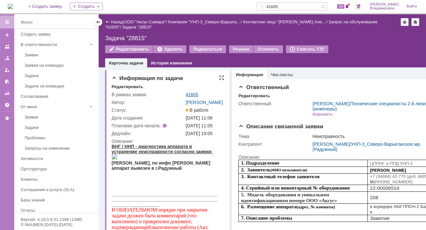
click at [196, 92] on link "41605" at bounding box center [192, 94] width 13 height 5
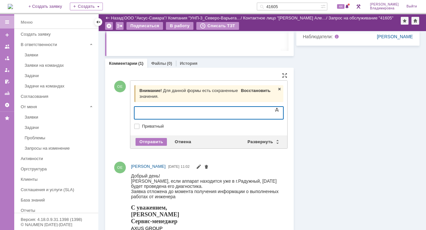
click at [254, 88] on span "Восстановить" at bounding box center [255, 90] width 29 height 5
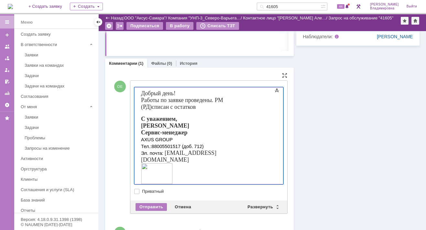
drag, startPoint x: 212, startPoint y: 100, endPoint x: 222, endPoint y: 108, distance: 13.6
click at [222, 108] on div "Работы по заявке проведены. РМ (РД) списан с остатков" at bounding box center [187, 104] width 92 height 14
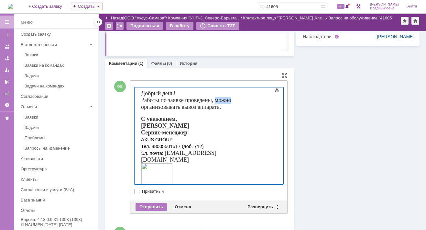
drag, startPoint x: 214, startPoint y: 101, endPoint x: 236, endPoint y: 101, distance: 22.0
click at [232, 101] on div "Работы по заявке проведены, можно организовывать вывоз аппарата." at bounding box center [187, 104] width 92 height 14
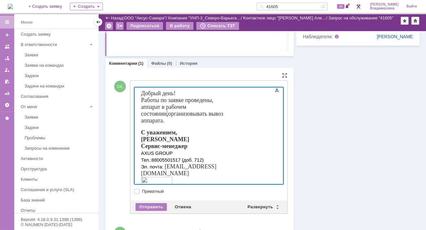
click at [167, 108] on font "Работы по заявке проведены, аппарат в рабочем состоянии, организовывать вывоз а…" at bounding box center [182, 110] width 82 height 27
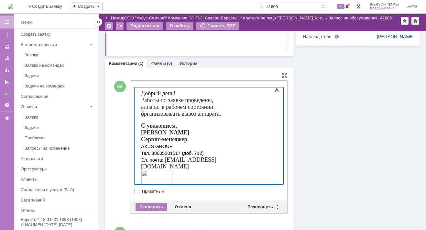
click at [173, 107] on font "Работы по заявке проведены, аппарат в рабочем состоянии. организовывать вывоз а…" at bounding box center [181, 107] width 80 height 20
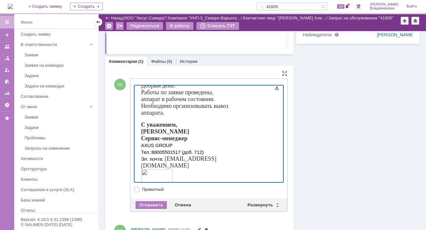
scroll to position [7, 0]
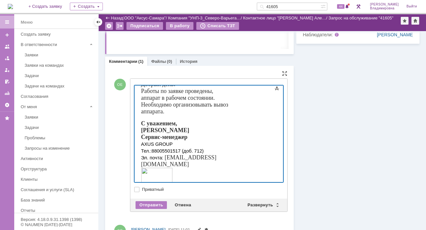
click at [162, 106] on font "Работы по заявке проведены, аппарат в рабочем состоянии. Необходимо о рганизовы…" at bounding box center [184, 101] width 87 height 27
click at [228, 99] on font "Работы по заявке проведены, аппарат в рабочем состоянии. Необходимо о рганизовы…" at bounding box center [184, 101] width 87 height 27
drag, startPoint x: 231, startPoint y: 98, endPoint x: 235, endPoint y: 98, distance: 3.6
click at [228, 98] on font "Работы по заявке проведены, аппарат в рабочем состоянии. Необходимо организовав…" at bounding box center [184, 101] width 87 height 27
click at [202, 107] on font "Работы по заявке проведены, аппарат в рабочем состоянии. Необходимо организоват…" at bounding box center [182, 101] width 82 height 27
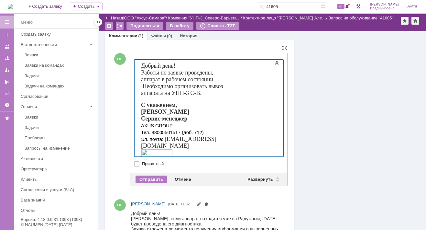
scroll to position [259, 0]
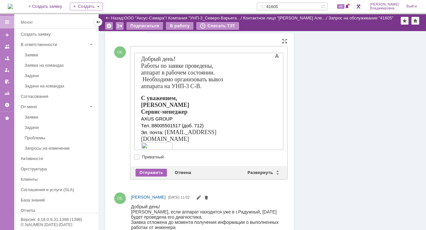
click at [149, 173] on div "Отправить" at bounding box center [150, 172] width 31 height 8
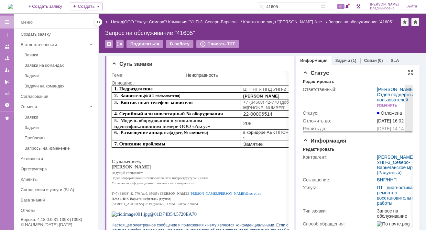
scroll to position [0, 0]
click at [179, 44] on div "В работу" at bounding box center [179, 44] width 27 height 8
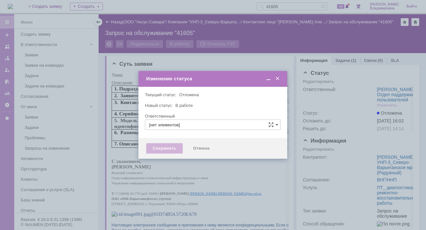
type input "[PERSON_NAME]"
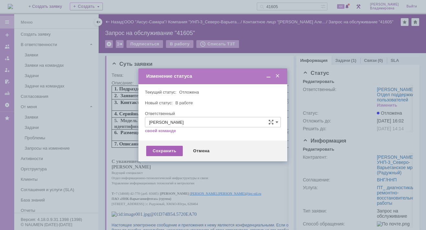
click at [170, 148] on div "Сохранить" at bounding box center [164, 151] width 37 height 10
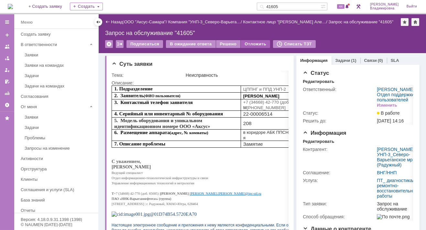
click at [250, 43] on div "Отложить" at bounding box center [255, 44] width 29 height 8
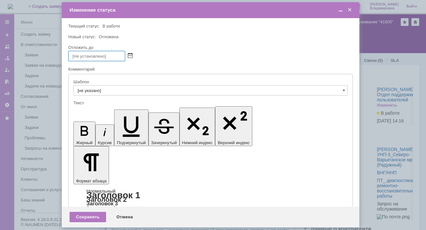
click at [130, 54] on span at bounding box center [130, 55] width 5 height 5
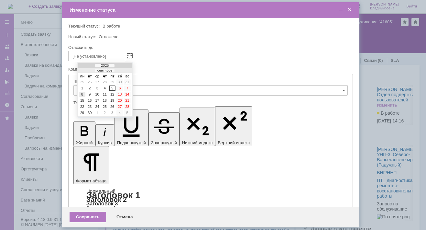
click at [83, 92] on div "8" at bounding box center [82, 94] width 6 height 5
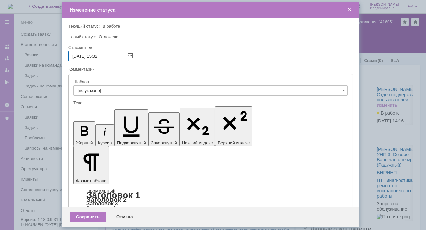
click at [99, 56] on input "08.09.2025 15:32" at bounding box center [96, 56] width 57 height 10
drag, startPoint x: 100, startPoint y: 56, endPoint x: 104, endPoint y: 57, distance: 4.3
click at [104, 57] on input "08.09.2025 16:32" at bounding box center [96, 56] width 57 height 10
type input "08.09.2025 16:00"
click at [85, 214] on div "Сохранить" at bounding box center [88, 216] width 37 height 10
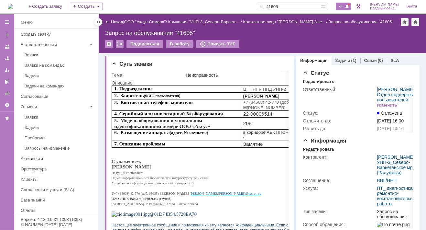
click at [344, 5] on span "44" at bounding box center [340, 6] width 7 height 5
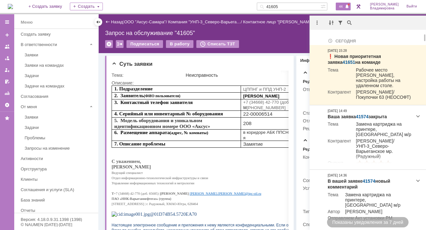
click at [13, 7] on img at bounding box center [10, 6] width 5 height 5
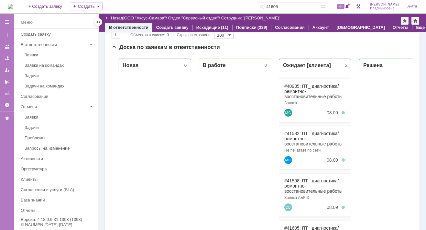
scroll to position [75, 0]
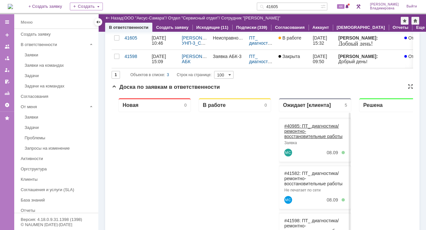
click at [292, 125] on link "#40985: ПТ_ диагностика/ ремонтно-восстановительные работы" at bounding box center [313, 131] width 58 height 16
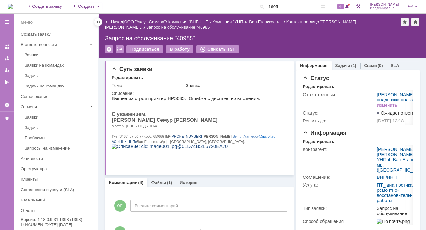
click at [118, 21] on link "Назад" at bounding box center [117, 21] width 12 height 5
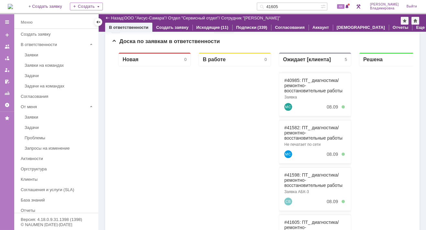
scroll to position [129, 0]
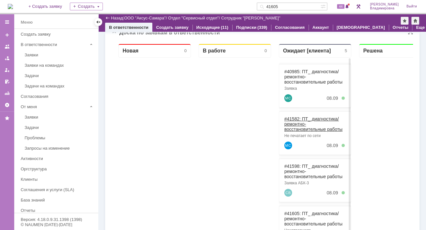
click at [295, 117] on link "#41582: ПТ_ диагностика/ ремонтно-восстановительные работы" at bounding box center [313, 124] width 58 height 16
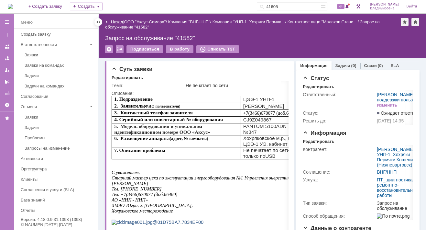
click at [111, 22] on link "Назад" at bounding box center [117, 21] width 12 height 5
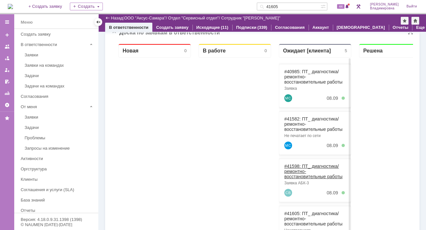
click at [293, 163] on link "#41598: ПТ_ диагностика/ ремонтно-восстановительные работы" at bounding box center [313, 171] width 58 height 16
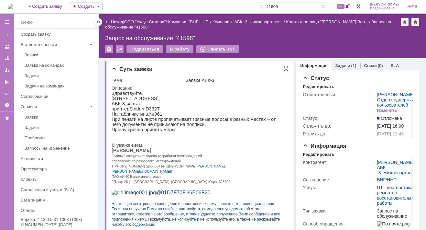
click at [166, 65] on div "Суть заявки Тема: Заявка АБК-3 Описание:" at bounding box center [199, 170] width 189 height 219
click at [107, 21] on div "Назад" at bounding box center [114, 21] width 18 height 5
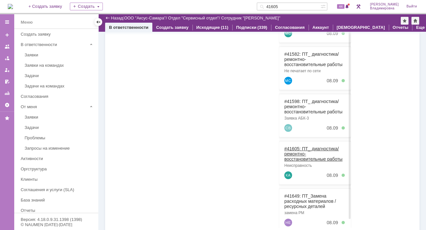
click at [295, 148] on link "#41605: ПТ_ диагностика/ ремонтно-восстановительные работы" at bounding box center [313, 154] width 58 height 16
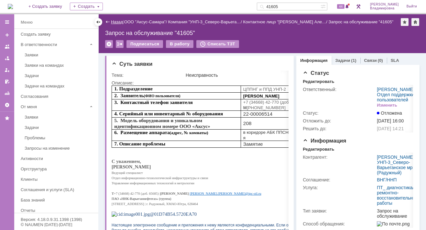
click at [118, 22] on link "Назад" at bounding box center [117, 21] width 12 height 5
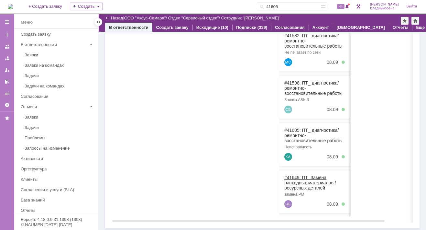
click at [295, 175] on link "#41649: ПТ_Замена расходных материалов / ресурсных деталей" at bounding box center [310, 183] width 52 height 16
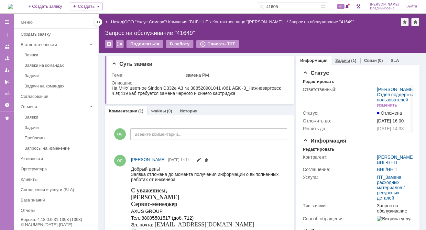
click at [341, 58] on link "Задачи" at bounding box center [342, 60] width 15 height 5
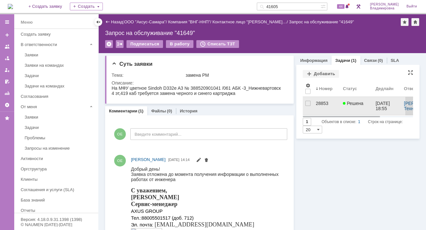
click at [319, 103] on div "28853" at bounding box center [327, 103] width 22 height 5
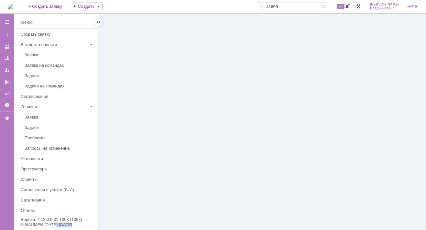
click at [319, 103] on div at bounding box center [262, 121] width 327 height 215
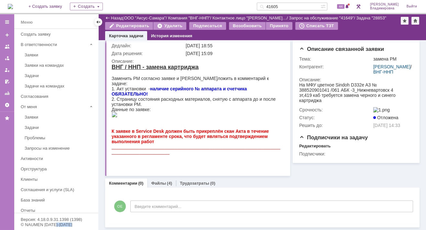
scroll to position [75, 0]
click at [157, 183] on link "Файлы" at bounding box center [158, 182] width 15 height 5
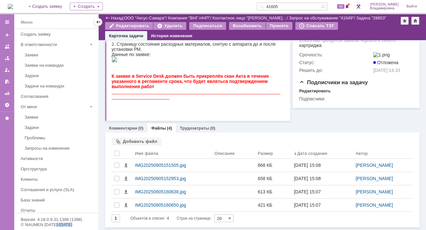
scroll to position [130, 0]
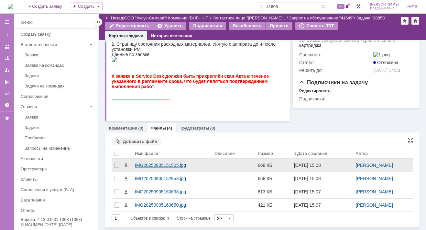
click at [156, 166] on div "IMG20250905151505.jpg" at bounding box center [172, 164] width 74 height 5
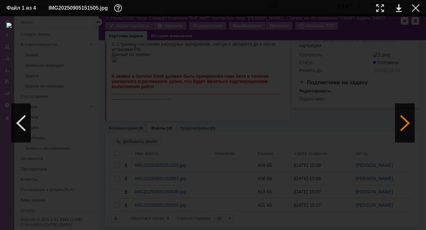
click at [402, 124] on div at bounding box center [404, 122] width 19 height 39
click at [415, 6] on div at bounding box center [416, 8] width 8 height 8
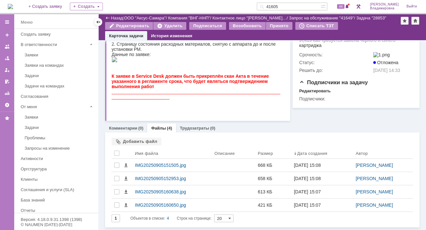
scroll to position [124, 0]
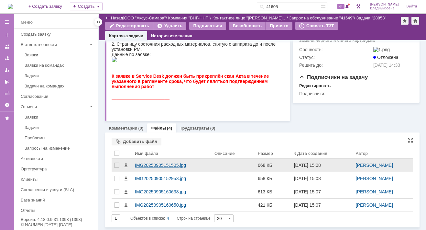
click at [153, 163] on div "IMG20250905151505.jpg" at bounding box center [172, 164] width 74 height 5
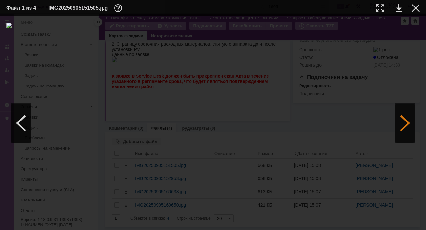
click at [405, 124] on div at bounding box center [404, 122] width 19 height 39
click at [407, 124] on div at bounding box center [404, 122] width 19 height 39
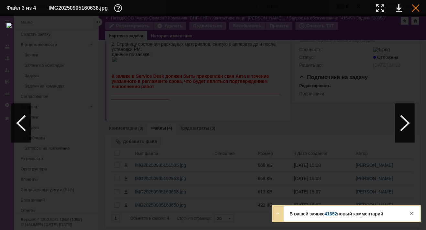
click at [417, 7] on div at bounding box center [416, 8] width 8 height 8
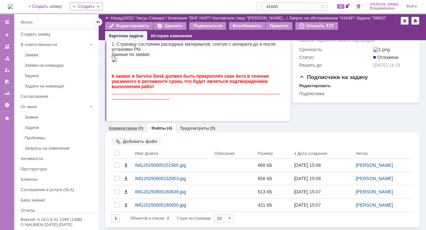
drag, startPoint x: 131, startPoint y: 128, endPoint x: 43, endPoint y: 91, distance: 95.5
click at [131, 128] on link "Комментарии" at bounding box center [123, 127] width 28 height 5
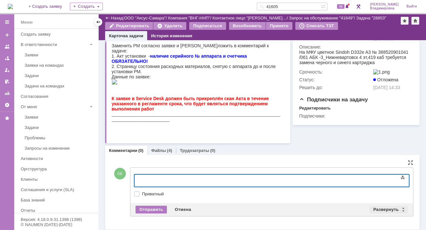
scroll to position [104, 0]
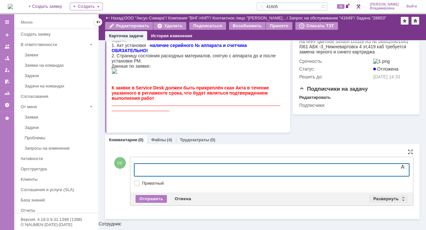
click at [377, 202] on div "Развернуть" at bounding box center [388, 199] width 38 height 8
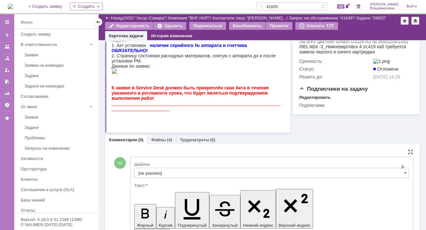
scroll to position [0, 0]
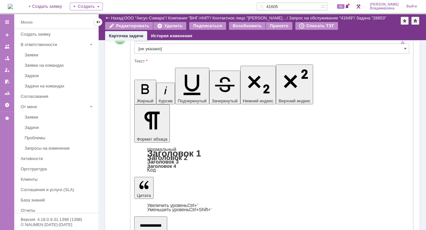
scroll to position [251, 0]
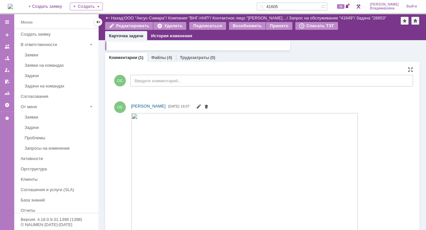
scroll to position [167, 0]
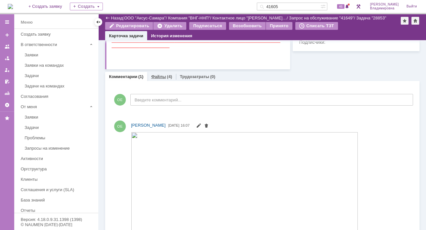
click at [156, 79] on link "Файлы" at bounding box center [158, 76] width 15 height 5
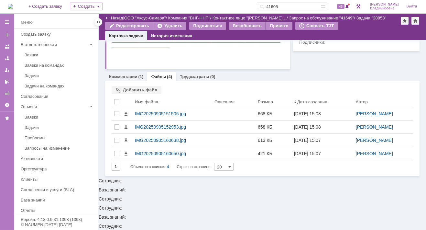
scroll to position [124, 0]
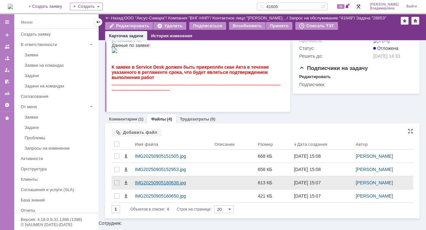
click at [149, 185] on div "IMG20250905160638.jpg" at bounding box center [172, 182] width 74 height 5
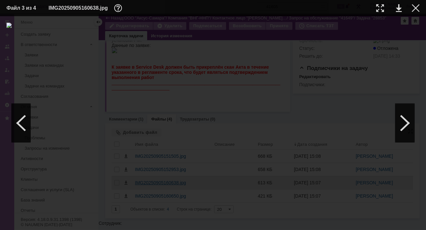
click at [149, 191] on img at bounding box center [212, 123] width 413 height 200
click at [413, 7] on div at bounding box center [416, 8] width 8 height 8
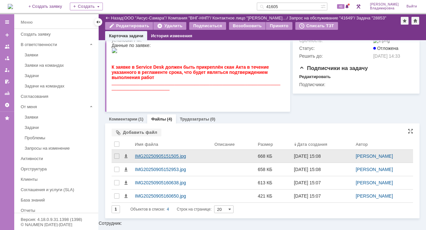
click at [155, 158] on div "IMG20250905151505.jpg" at bounding box center [172, 155] width 74 height 5
click at [155, 164] on body "Идет загрузка, пожалуйста, подождите. На домашнюю + Создать заявку Создать 4160…" at bounding box center [213, 115] width 426 height 230
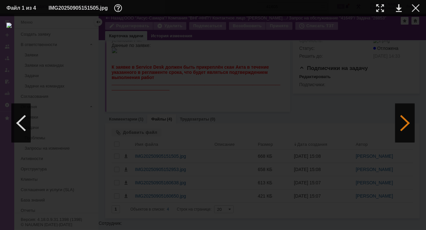
click at [404, 121] on div at bounding box center [404, 122] width 19 height 39
click at [402, 123] on div at bounding box center [404, 122] width 19 height 39
click at [405, 126] on div at bounding box center [404, 122] width 19 height 39
click at [406, 124] on div at bounding box center [404, 122] width 19 height 39
click at [405, 124] on div at bounding box center [404, 122] width 19 height 39
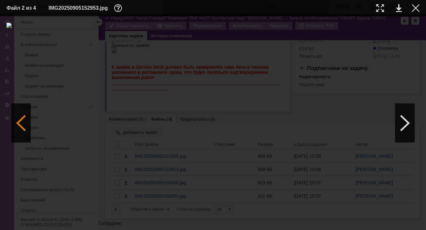
click at [20, 122] on div at bounding box center [20, 122] width 19 height 39
click at [405, 122] on div at bounding box center [404, 122] width 19 height 39
click at [416, 10] on div at bounding box center [416, 8] width 8 height 8
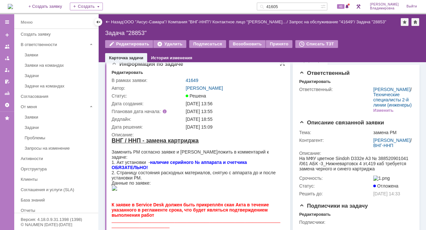
scroll to position [0, 0]
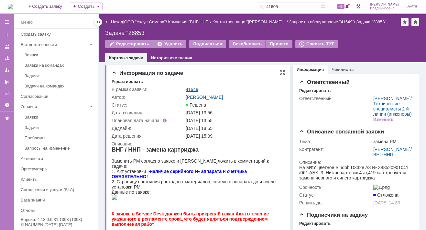
click at [196, 89] on link "41649" at bounding box center [192, 89] width 13 height 5
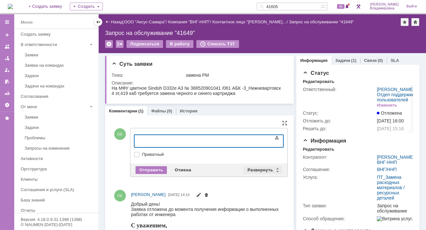
click at [258, 166] on div "Развернуть" at bounding box center [262, 170] width 38 height 8
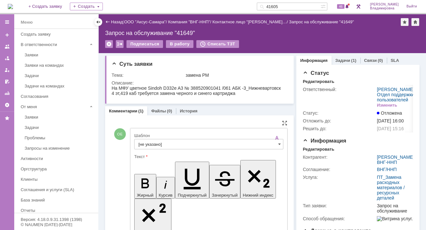
click at [149, 144] on input "[не указано]" at bounding box center [208, 144] width 149 height 10
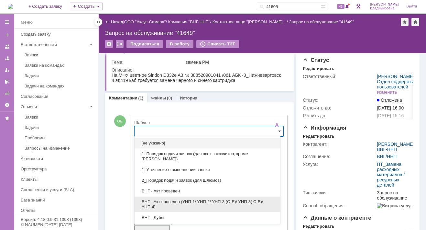
scroll to position [32, 0]
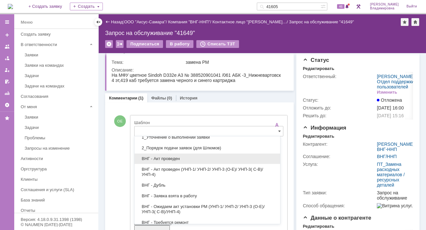
click at [168, 157] on span "ВНГ - Акт проведен" at bounding box center [207, 158] width 138 height 5
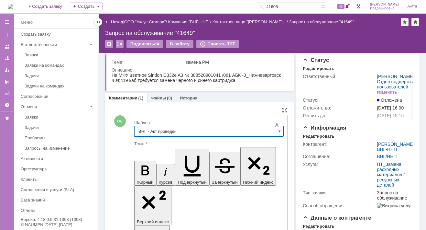
type input "ВНГ - Акт проведен"
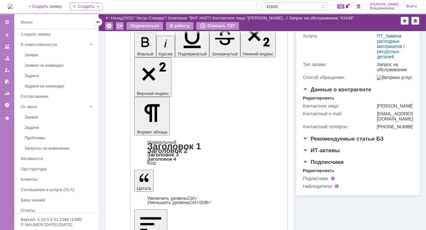
scroll to position [142, 0]
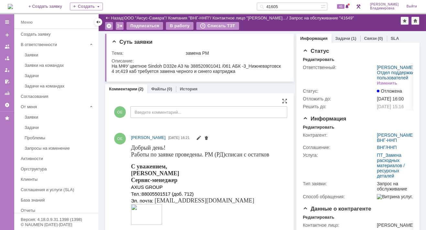
scroll to position [0, 0]
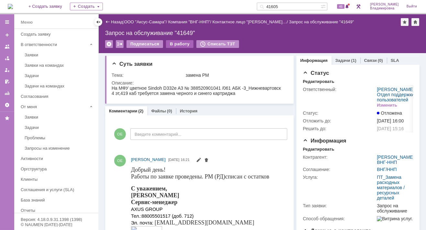
click at [175, 44] on div "В работу" at bounding box center [179, 44] width 27 height 8
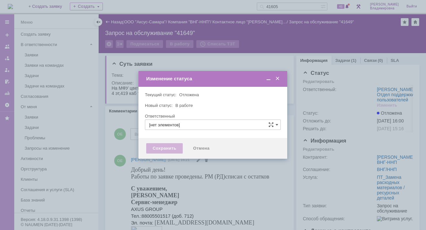
type input "[PERSON_NAME]"
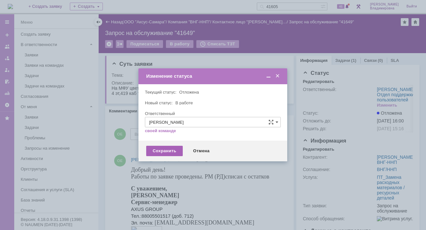
click at [163, 150] on div "Сохранить" at bounding box center [164, 151] width 37 height 10
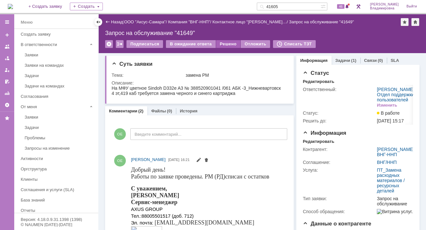
click at [225, 42] on div "Решено" at bounding box center [228, 44] width 25 height 8
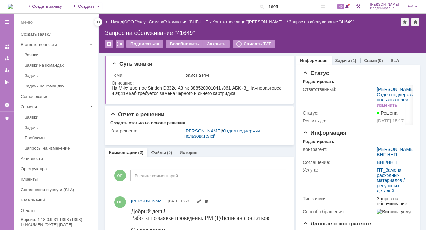
click at [13, 5] on img at bounding box center [10, 6] width 5 height 5
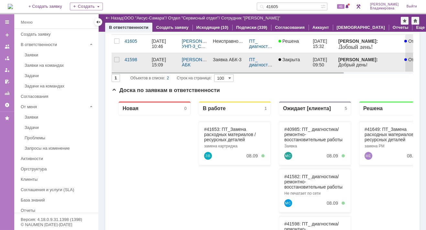
scroll to position [97, 0]
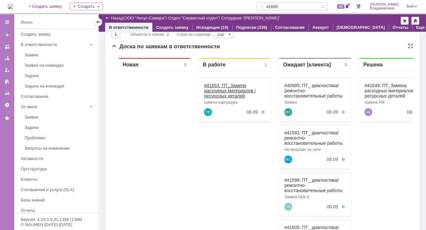
click at [214, 85] on link "#41653: ПТ_Замена расходных материалов / ресурсных деталей" at bounding box center [230, 91] width 52 height 16
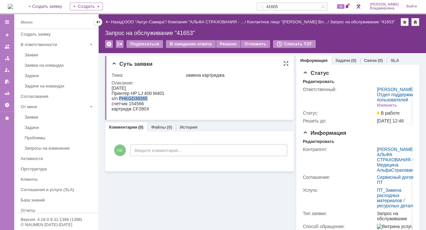
drag, startPoint x: 120, startPoint y: 99, endPoint x: 146, endPoint y: 99, distance: 26.8
click at [146, 99] on div "s/n PHKGD38265" at bounding box center [138, 98] width 53 height 5
copy div "PHKGD38265"
click at [122, 99] on div "s/n PHKGD38265" at bounding box center [138, 98] width 53 height 5
drag, startPoint x: 120, startPoint y: 98, endPoint x: 146, endPoint y: 100, distance: 25.9
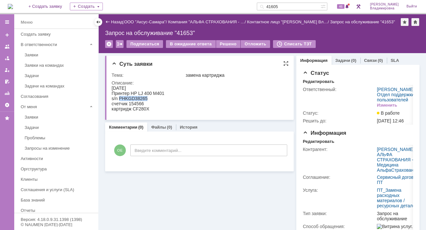
click at [146, 100] on div "s/n PHKGD38265" at bounding box center [138, 98] width 53 height 5
copy div "PHKGD38265"
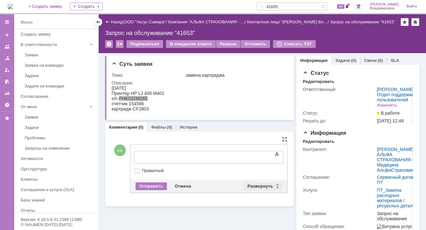
click at [264, 185] on div "Развернуть" at bounding box center [262, 186] width 38 height 8
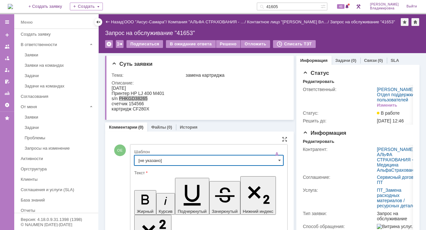
click at [150, 158] on input "[не указано]" at bounding box center [208, 160] width 149 height 10
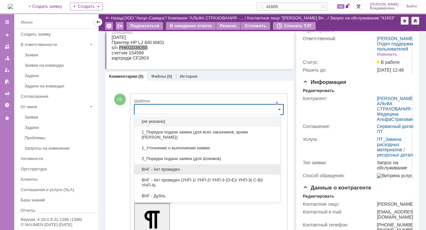
click at [170, 168] on span "ВНГ - Акт проведен" at bounding box center [207, 169] width 138 height 5
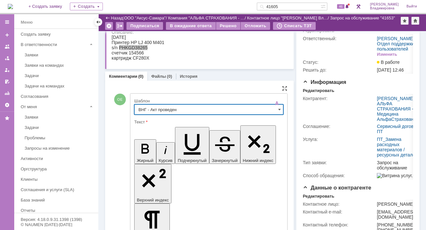
type input "ВНГ - Акт проведен"
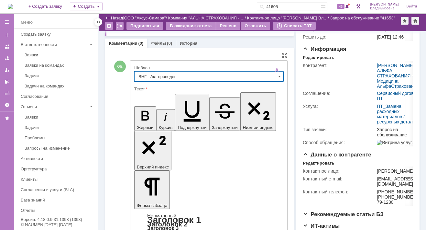
scroll to position [93, 0]
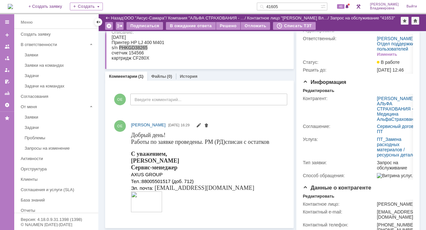
scroll to position [0, 0]
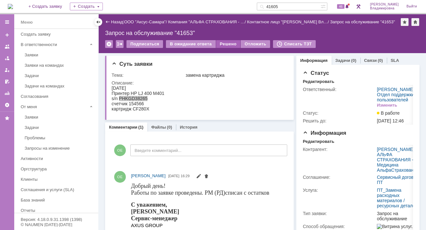
click at [223, 43] on div "Решено" at bounding box center [228, 44] width 25 height 8
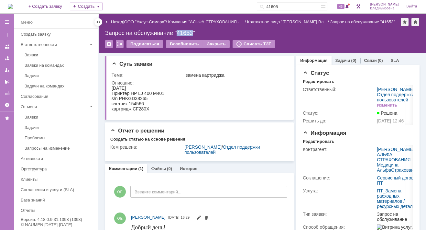
drag, startPoint x: 178, startPoint y: 32, endPoint x: 193, endPoint y: 31, distance: 15.2
click at [193, 31] on div "Запрос на обслуживание "41653"" at bounding box center [262, 33] width 314 height 6
copy div "41653"
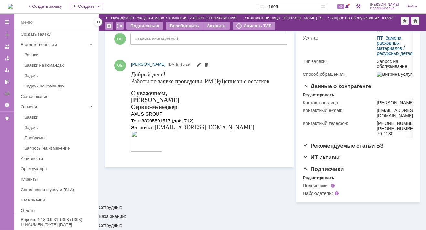
scroll to position [130, 0]
click at [220, 118] on div "С уважением, Орлова Елена Сервис-менеджер AXUS GROUP Тел.: 88005501517 (доб. 71…" at bounding box center [200, 121] width 138 height 63
click at [292, 5] on input "41605" at bounding box center [289, 7] width 64 height 8
click at [288, 6] on input "41605" at bounding box center [289, 7] width 64 height 8
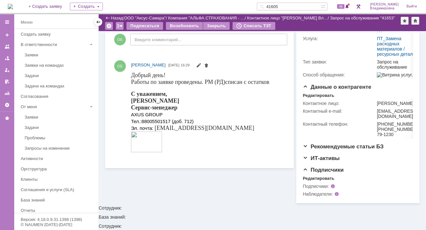
click at [288, 5] on input "41605" at bounding box center [289, 7] width 64 height 8
click at [277, 49] on div "ОЕ Введите комментарий..." at bounding box center [200, 40] width 176 height 30
click at [290, 7] on input "41605" at bounding box center [289, 7] width 64 height 8
click at [289, 6] on input "41605" at bounding box center [289, 7] width 64 height 8
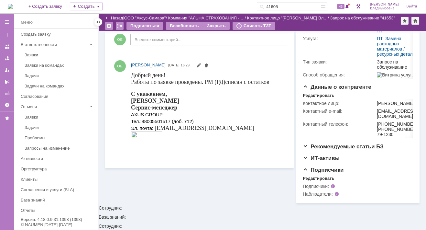
click at [289, 6] on input "41605" at bounding box center [289, 7] width 64 height 8
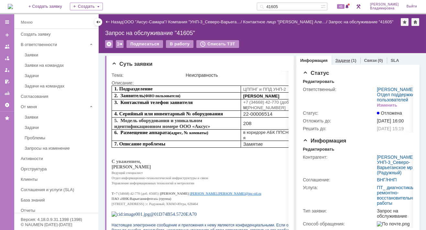
click at [336, 59] on link "Задачи" at bounding box center [342, 60] width 15 height 5
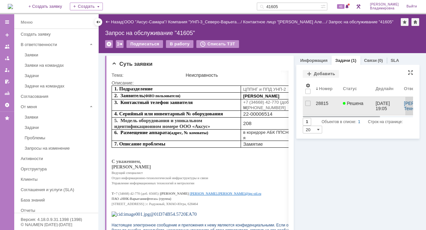
click at [318, 102] on div "28815" at bounding box center [327, 103] width 22 height 5
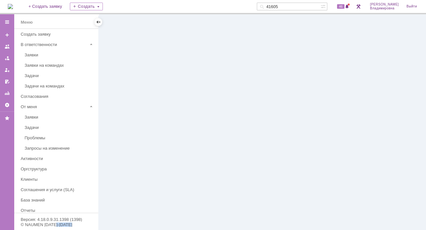
click at [318, 102] on div at bounding box center [262, 121] width 327 height 215
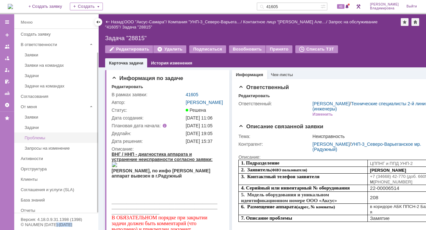
scroll to position [27, 0]
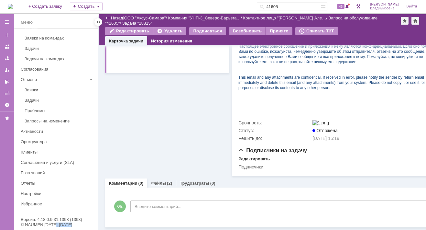
click at [159, 180] on link "Файлы" at bounding box center [158, 182] width 15 height 5
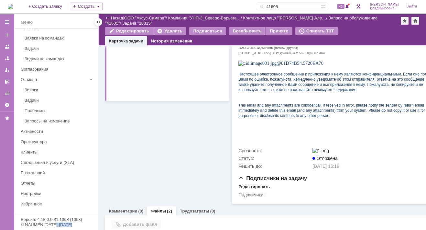
scroll to position [237, 0]
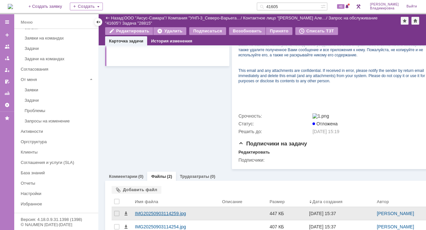
click at [152, 215] on div "IMG20250903114259.jpg" at bounding box center [176, 213] width 82 height 5
click at [152, 215] on body "Идет загрузка, пожалуйста, подождите. На домашнюю + Создать заявку Создать 4160…" at bounding box center [213, 115] width 426 height 230
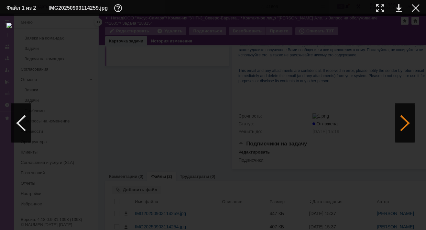
click at [401, 123] on div at bounding box center [404, 122] width 19 height 39
click at [405, 123] on div at bounding box center [404, 122] width 19 height 39
click at [404, 121] on div at bounding box center [404, 122] width 19 height 39
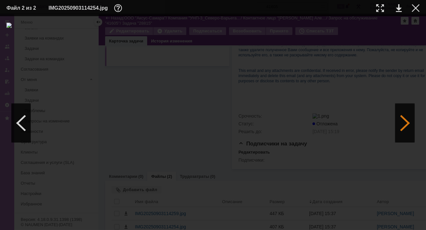
click at [404, 121] on div at bounding box center [404, 122] width 19 height 39
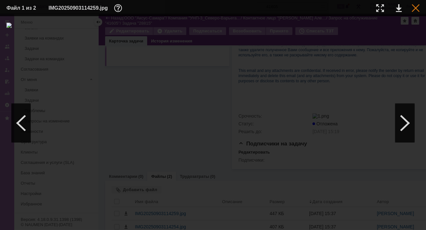
click at [416, 7] on div at bounding box center [416, 8] width 8 height 8
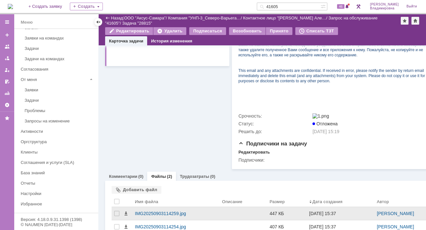
scroll to position [265, 0]
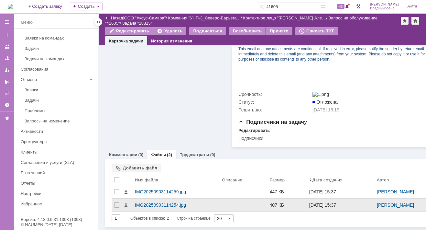
click at [146, 202] on div "IMG20250903114254.jpg" at bounding box center [176, 204] width 82 height 5
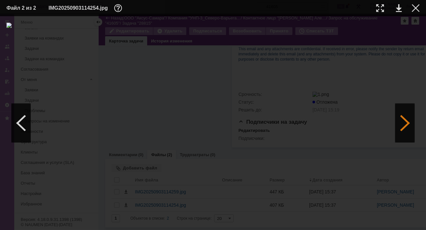
click at [402, 121] on div at bounding box center [404, 122] width 19 height 39
click at [416, 8] on div at bounding box center [416, 8] width 8 height 8
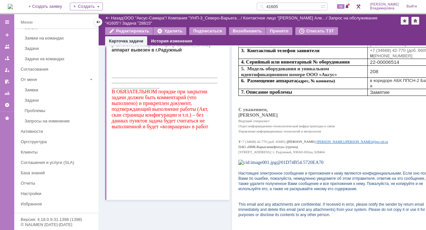
scroll to position [7, 0]
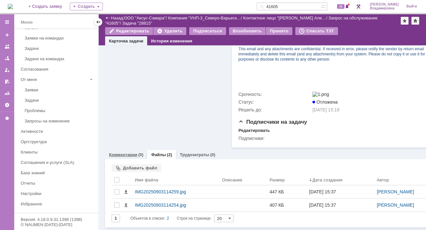
click at [119, 152] on link "Комментарии" at bounding box center [123, 154] width 28 height 5
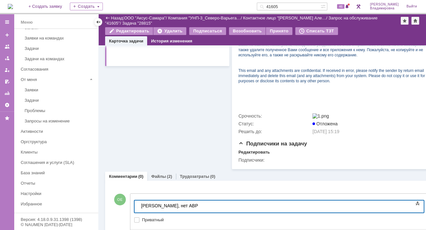
scroll to position [271, 0]
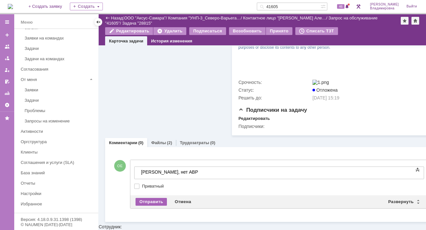
click at [146, 200] on div "Отправить" at bounding box center [150, 202] width 31 height 8
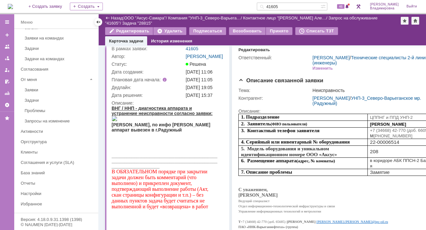
scroll to position [0, 0]
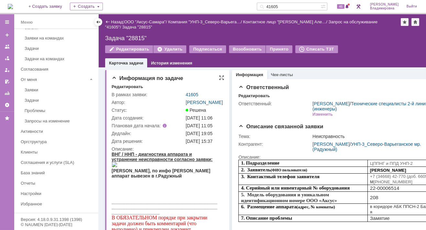
click at [201, 79] on div "Информация по задаче" at bounding box center [168, 78] width 113 height 6
click at [243, 49] on div "Возобновить" at bounding box center [247, 49] width 37 height 8
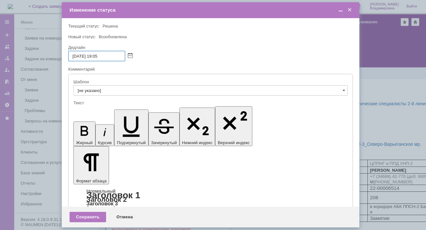
click at [99, 56] on input "05.09.2025 19:05" at bounding box center [96, 56] width 57 height 10
drag, startPoint x: 100, startPoint y: 55, endPoint x: 104, endPoint y: 56, distance: 4.6
click at [104, 56] on input "05.09.2025 16:05" at bounding box center [96, 56] width 57 height 10
type input "[DATE] 16:50"
click at [97, 216] on div "Сохранить" at bounding box center [88, 216] width 37 height 10
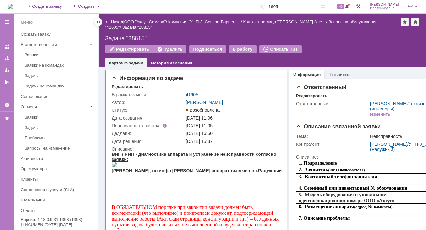
click at [124, 36] on div "Задача "28815"" at bounding box center [262, 38] width 314 height 6
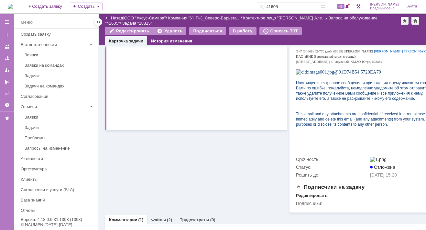
scroll to position [265, 0]
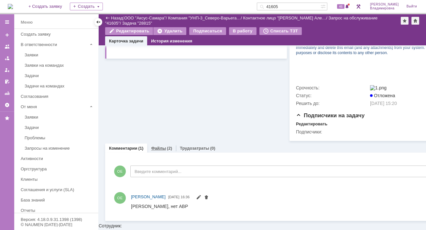
click at [161, 148] on link "Файлы" at bounding box center [158, 148] width 15 height 5
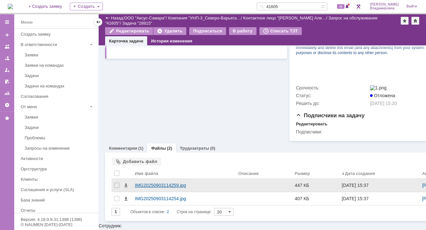
click at [152, 185] on div "IMG20250903114259.jpg" at bounding box center [184, 184] width 98 height 5
click at [152, 185] on body "Идет загрузка, пожалуйста, подождите. На домашнюю + Создать заявку Создать 4160…" at bounding box center [213, 115] width 426 height 230
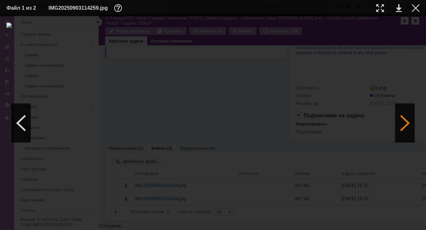
click at [403, 122] on div at bounding box center [404, 122] width 19 height 39
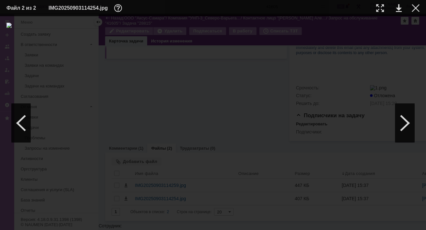
click at [82, 66] on div at bounding box center [212, 123] width 413 height 200
click at [329, 34] on div at bounding box center [212, 123] width 413 height 200
click at [414, 8] on div at bounding box center [416, 8] width 8 height 8
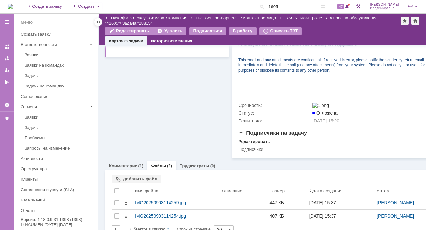
scroll to position [265, 0]
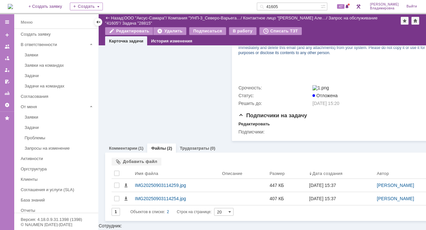
click at [161, 150] on link "Файлы" at bounding box center [158, 148] width 15 height 5
drag, startPoint x: 159, startPoint y: 98, endPoint x: 53, endPoint y: 162, distance: 124.3
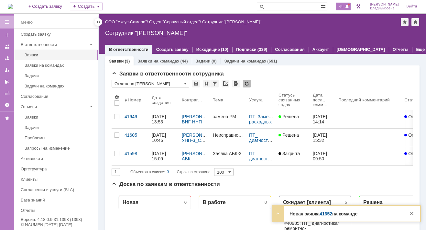
click at [344, 8] on span "44" at bounding box center [340, 6] width 7 height 5
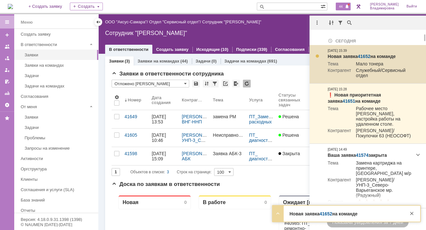
click at [368, 56] on link "41652" at bounding box center [364, 56] width 13 height 5
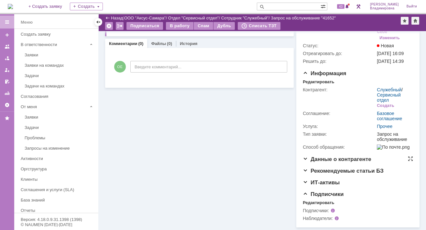
scroll to position [65, 0]
click at [379, 103] on div "Создать" at bounding box center [385, 105] width 17 height 5
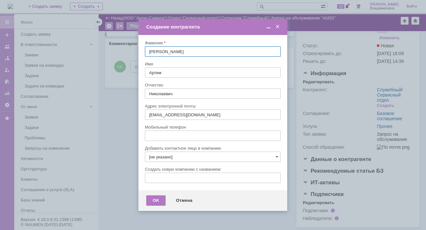
click at [277, 21] on td "Создание контрагента" at bounding box center [212, 27] width 149 height 16
click at [277, 25] on span at bounding box center [277, 27] width 6 height 6
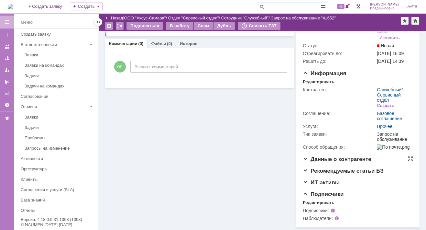
click at [304, 158] on span "Данные о контрагенте" at bounding box center [337, 159] width 69 height 6
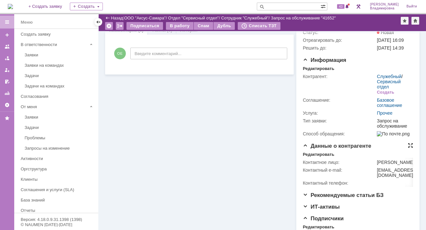
click at [408, 148] on div at bounding box center [410, 145] width 5 height 5
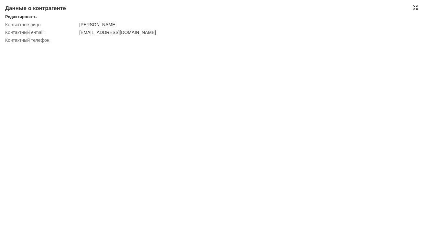
click at [416, 7] on div at bounding box center [415, 7] width 5 height 5
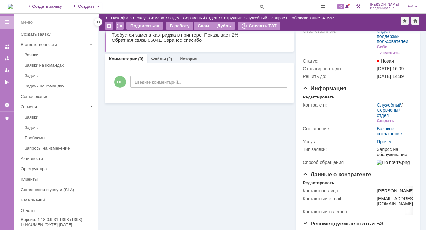
scroll to position [0, 0]
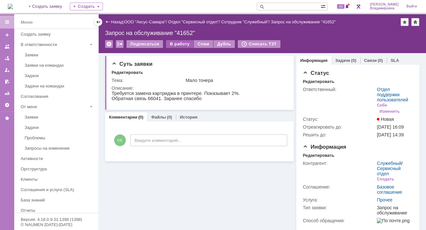
click at [176, 42] on div "В работу" at bounding box center [179, 44] width 27 height 8
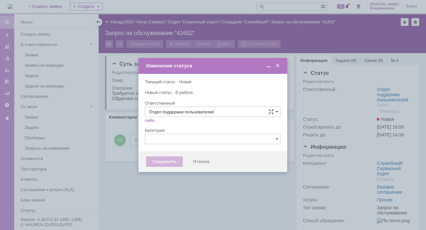
type input "[PERSON_NAME]"
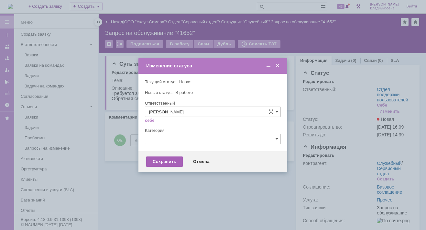
click at [173, 163] on div "Сохранить" at bounding box center [164, 161] width 37 height 10
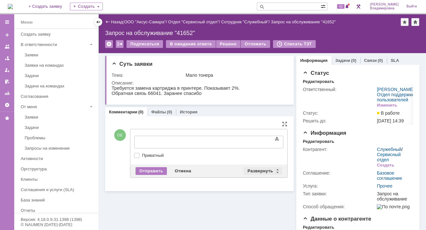
click at [259, 168] on div "Развернуть" at bounding box center [262, 171] width 38 height 8
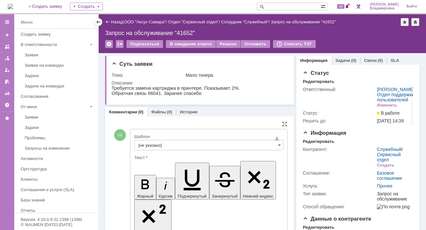
click at [150, 145] on input "[не указано]" at bounding box center [208, 145] width 149 height 10
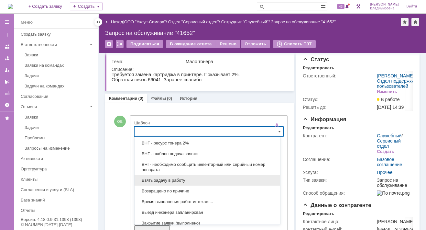
scroll to position [208, 0]
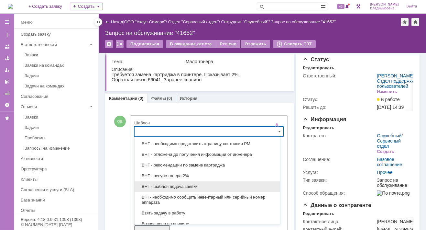
click at [165, 184] on span "ВНГ - шаблон подача заявки" at bounding box center [207, 186] width 138 height 5
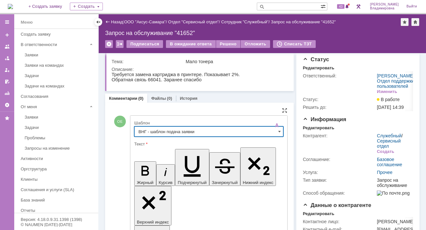
type input "ВНГ - шаблон подача заявки"
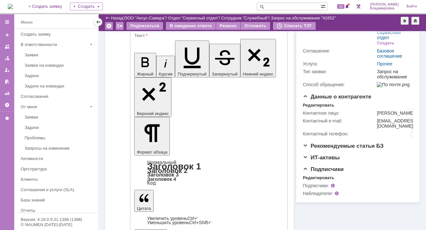
scroll to position [99, 0]
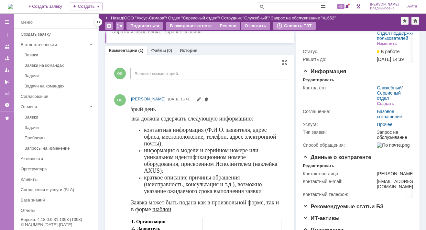
scroll to position [0, 0]
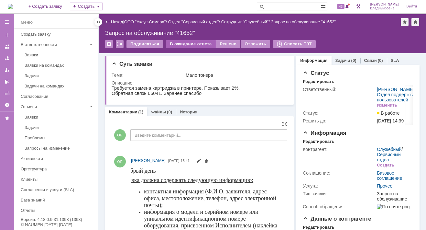
click at [189, 44] on div "В ожидание ответа" at bounding box center [190, 44] width 49 height 8
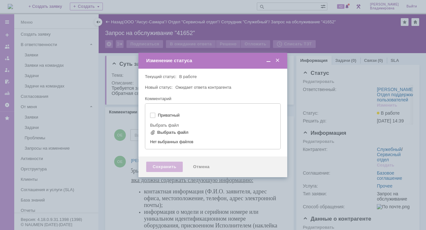
type input "[не указано]"
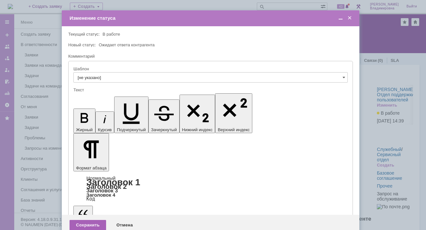
click at [91, 220] on div "Сохранить" at bounding box center [88, 225] width 37 height 10
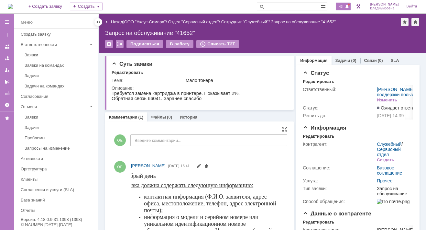
click at [344, 5] on span "43" at bounding box center [340, 6] width 7 height 5
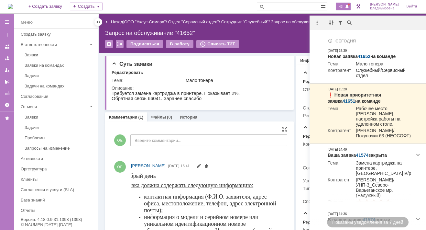
click at [297, 5] on input "text" at bounding box center [289, 7] width 64 height 8
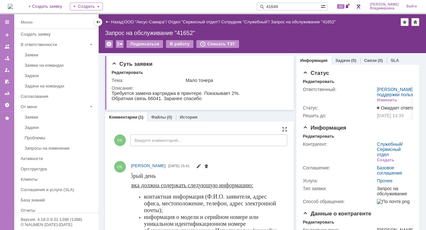
type input "41649"
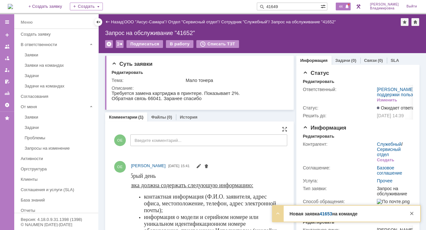
click at [344, 6] on span "44" at bounding box center [340, 6] width 7 height 5
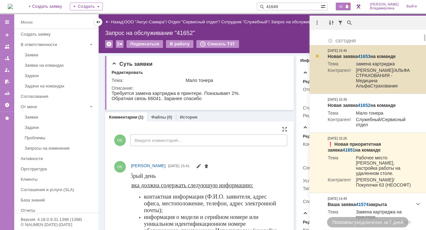
click at [366, 56] on link "41653" at bounding box center [364, 56] width 13 height 5
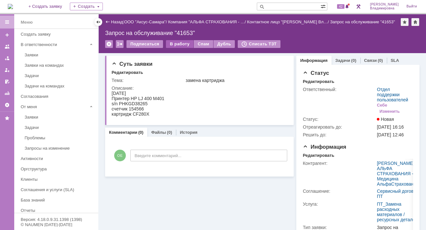
click at [179, 45] on div "В работу" at bounding box center [179, 44] width 27 height 8
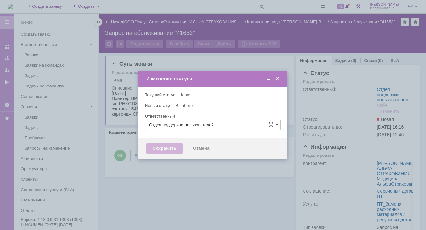
type input "[PERSON_NAME]"
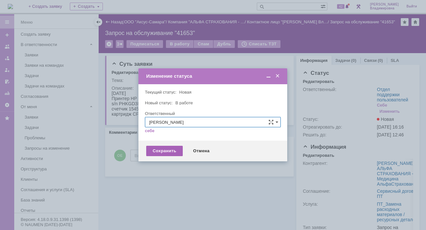
click at [169, 151] on div "Сохранить" at bounding box center [164, 151] width 37 height 10
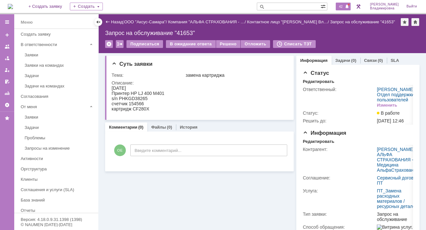
click at [344, 5] on span "42" at bounding box center [340, 6] width 7 height 5
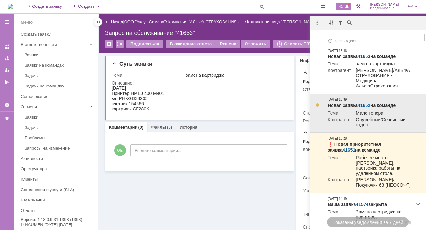
click at [365, 108] on link "41652" at bounding box center [364, 105] width 13 height 5
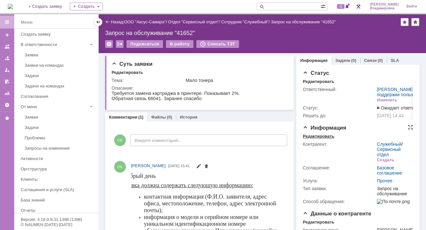
click at [312, 139] on div "Редактировать" at bounding box center [318, 136] width 31 height 5
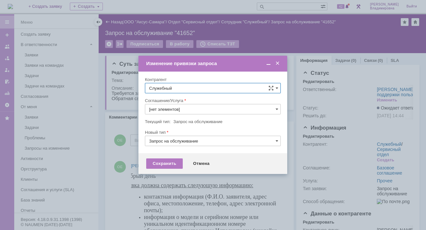
type input "Прочее"
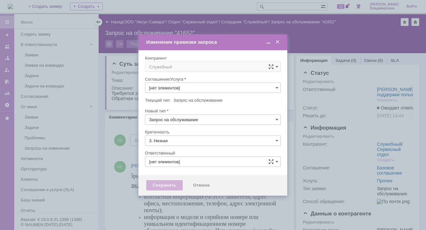
type input "[не указано]"
type input "[PERSON_NAME]"
type input "Прочее"
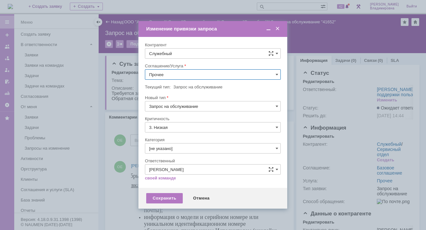
click at [278, 28] on span at bounding box center [277, 29] width 6 height 6
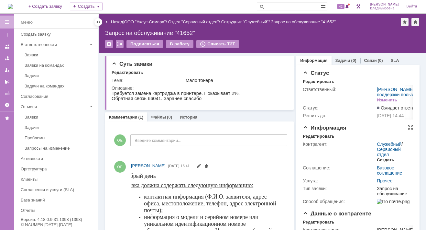
click at [382, 162] on div "Создать" at bounding box center [385, 159] width 17 height 5
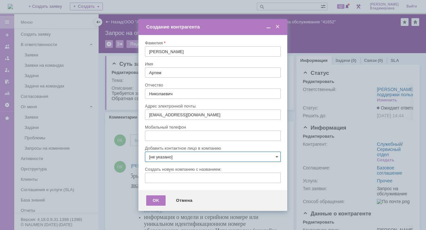
click at [275, 155] on input "[не указано]" at bounding box center [213, 156] width 136 height 10
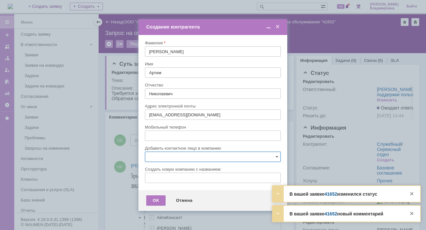
click at [280, 4] on body "Идет загрузка, пожалуйста, подождите. На домашнюю + Создать заявку Создать 44 О…" at bounding box center [213, 115] width 426 height 230
click at [278, 27] on span at bounding box center [277, 27] width 6 height 6
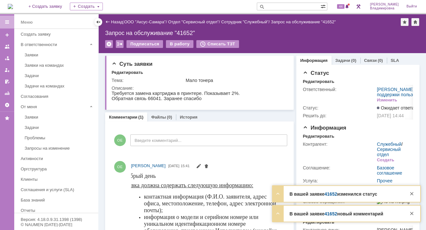
click at [330, 195] on link "41652" at bounding box center [330, 193] width 13 height 5
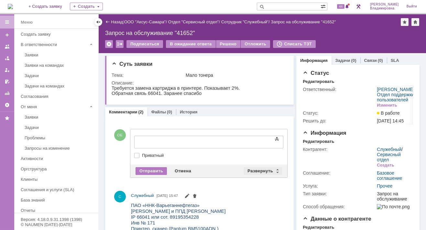
click at [256, 169] on div "Развернуть" at bounding box center [262, 171] width 38 height 8
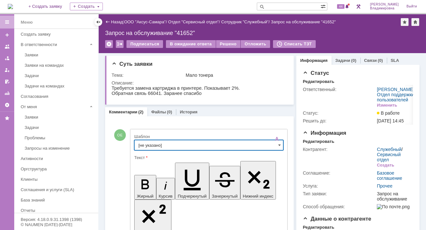
click at [149, 144] on input "[не указано]" at bounding box center [208, 145] width 149 height 10
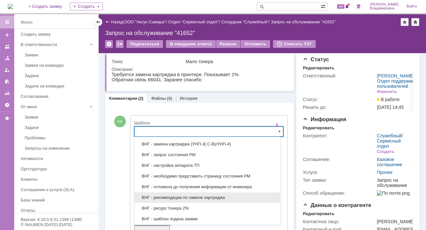
scroll to position [208, 0]
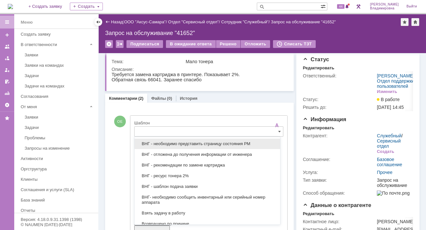
click at [187, 141] on span "ВНГ - необходимо представить страницу состояния РМ" at bounding box center [207, 143] width 138 height 5
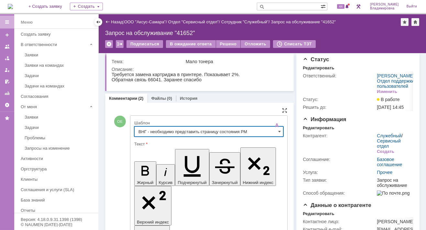
type input "ВНГ - необходимо представить страницу состояния РМ"
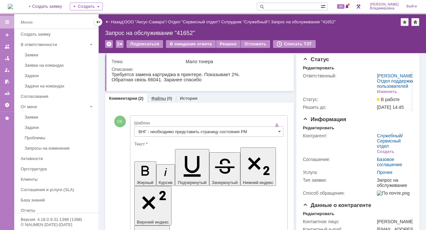
click at [159, 97] on link "Файлы" at bounding box center [158, 98] width 15 height 5
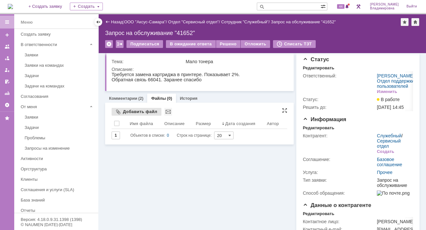
click at [129, 111] on div "Добавить файл" at bounding box center [137, 112] width 50 height 8
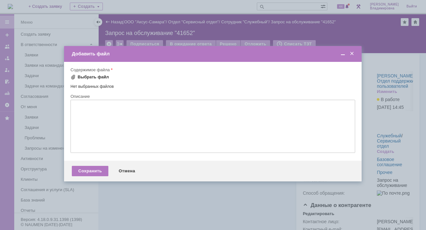
click at [81, 77] on div "Выбрать файл" at bounding box center [93, 76] width 31 height 5
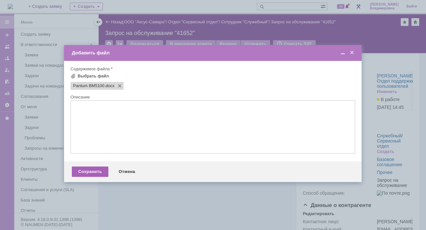
click at [92, 174] on div "Сохранить" at bounding box center [90, 171] width 37 height 10
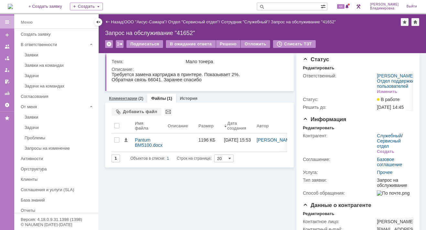
click at [122, 97] on link "Комментарии" at bounding box center [123, 98] width 28 height 5
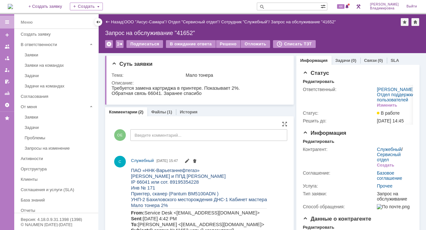
click at [145, 128] on div "ОЕ Введите комментарий..." at bounding box center [200, 136] width 176 height 30
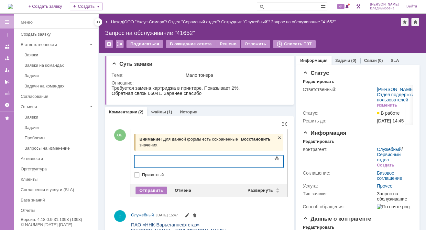
click at [253, 136] on span "Восстановить" at bounding box center [255, 138] width 29 height 5
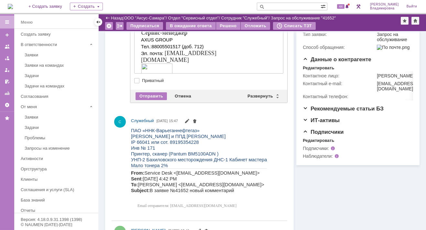
scroll to position [162, 0]
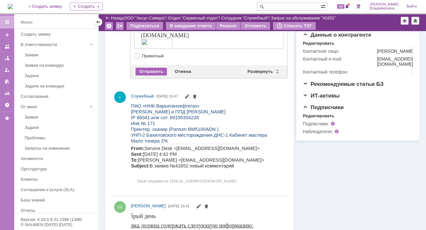
click at [152, 70] on div "Отправить" at bounding box center [150, 72] width 31 height 8
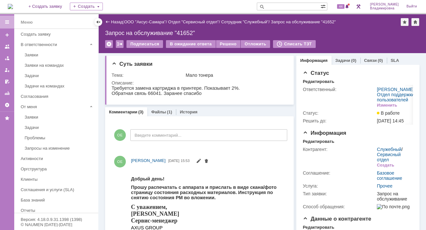
scroll to position [0, 0]
click at [193, 42] on div "В ожидание ответа" at bounding box center [190, 44] width 49 height 8
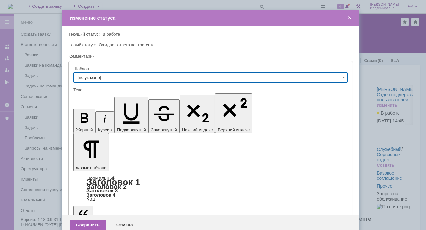
click at [86, 220] on div "Сохранить" at bounding box center [88, 225] width 37 height 10
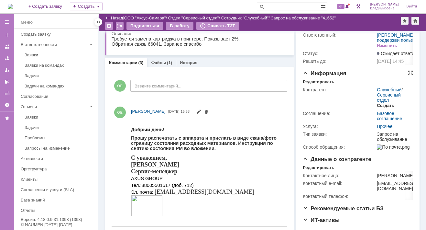
click at [379, 108] on div "Создать" at bounding box center [385, 105] width 17 height 5
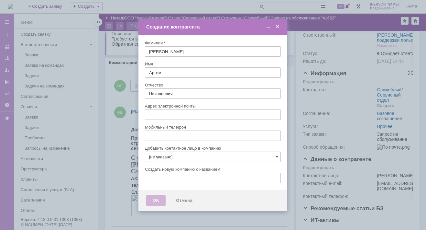
type input "[EMAIL_ADDRESS][DOMAIN_NAME]"
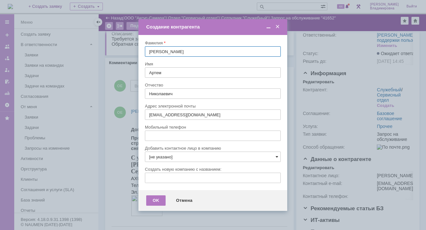
click at [276, 154] on span at bounding box center [277, 156] width 3 height 5
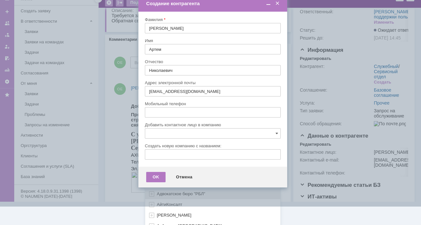
scroll to position [192, 0]
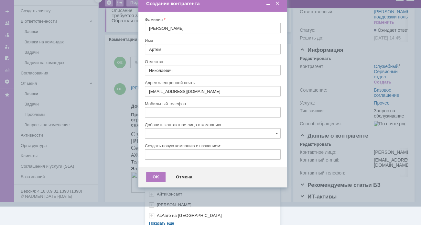
click at [163, 220] on div "[не указано] AVON AXUS Axus Computers DELPHI Xcom _подрядчик Михайловка «ММЦ Пр…" at bounding box center [212, 87] width 135 height 276
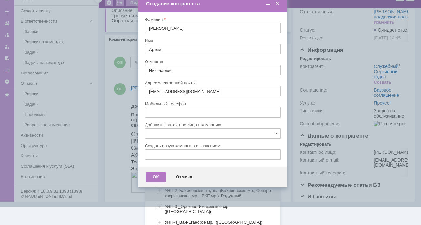
scroll to position [418, 0]
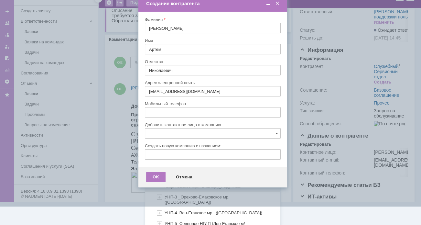
click at [171, 178] on span "УНП-2_Бахиловская группа (Бахиловское мр., Северо-хохряковское мр., ВКЕ мр.)_Ра…" at bounding box center [219, 183] width 108 height 10
type input "УНП-2_Бахиловская группа (Бахиловское мр., Северо-хохряковское мр., ВКЕ мр.)_Ра…"
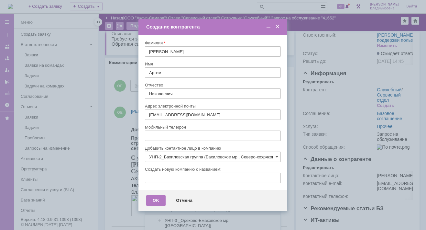
scroll to position [0, 60]
click at [157, 199] on div "OK" at bounding box center [155, 200] width 19 height 10
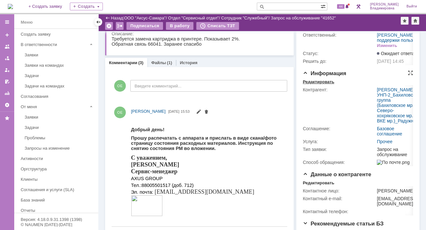
scroll to position [0, 0]
click at [319, 84] on div "Редактировать" at bounding box center [318, 81] width 31 height 5
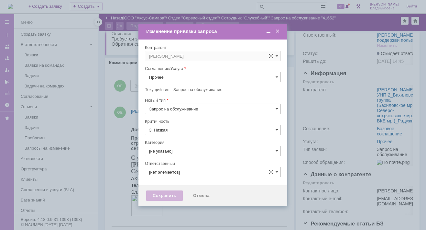
type input "[PERSON_NAME]"
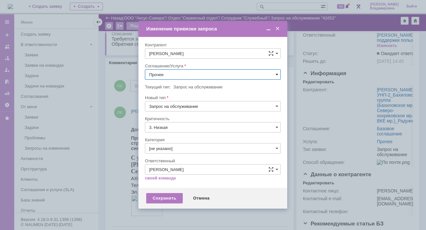
click at [277, 74] on span at bounding box center [277, 74] width 3 height 5
click at [173, 153] on span "ПТ_Замена расходных материалов / ресурсных деталей" at bounding box center [212, 154] width 127 height 5
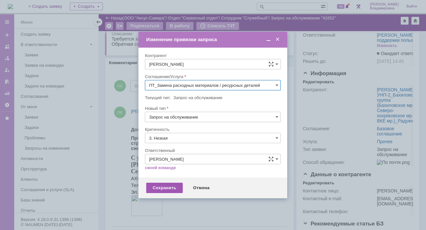
type input "ПТ_Замена расходных материалов / ресурсных деталей"
click at [166, 184] on div "Сохранить" at bounding box center [164, 187] width 37 height 10
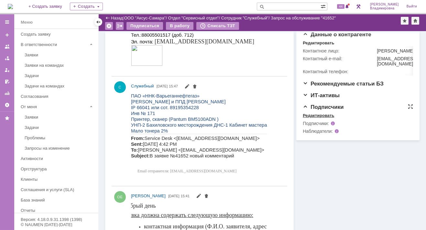
click at [317, 118] on div "Редактировать" at bounding box center [318, 115] width 31 height 5
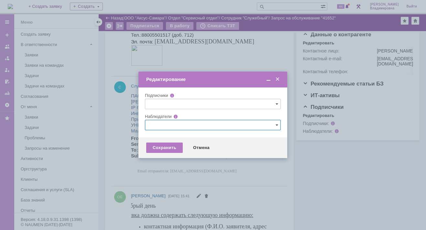
click at [151, 123] on input "text" at bounding box center [213, 125] width 136 height 10
click at [180, 173] on span at bounding box center [180, 171] width 0 height 3
click at [175, 173] on input "[PERSON_NAME]" at bounding box center [175, 173] width 4 height 4
type input "[PERSON_NAME]"
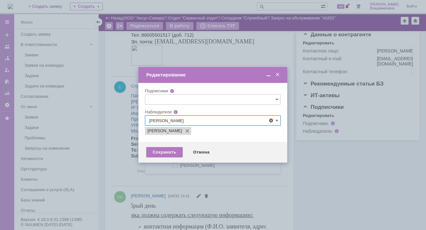
click at [144, 169] on div at bounding box center [213, 115] width 426 height 230
click at [156, 154] on div "Сохранить" at bounding box center [164, 152] width 37 height 10
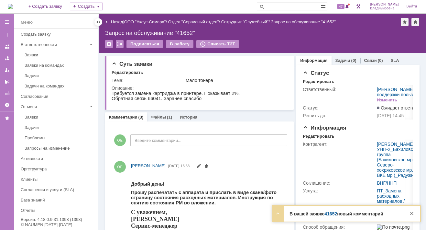
click at [159, 117] on link "Файлы" at bounding box center [158, 116] width 15 height 5
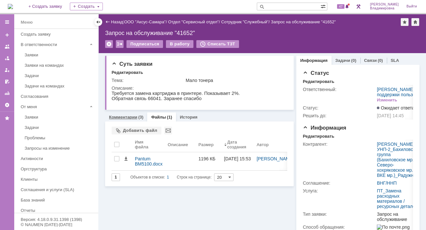
click at [125, 116] on link "Комментарии" at bounding box center [123, 116] width 28 height 5
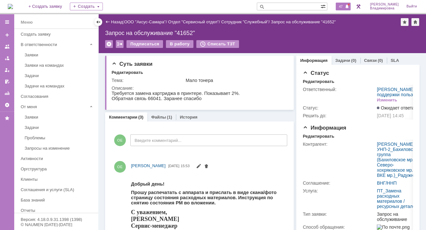
click at [344, 6] on span "47" at bounding box center [340, 6] width 7 height 5
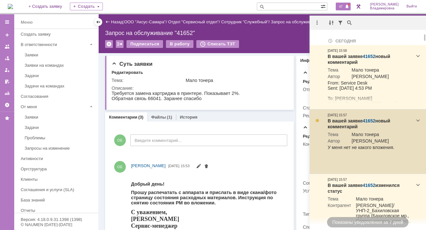
click at [372, 121] on link "41652" at bounding box center [368, 120] width 13 height 5
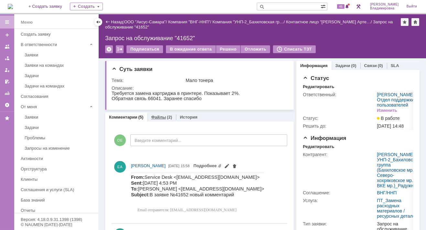
click at [157, 115] on link "Файлы" at bounding box center [158, 116] width 15 height 5
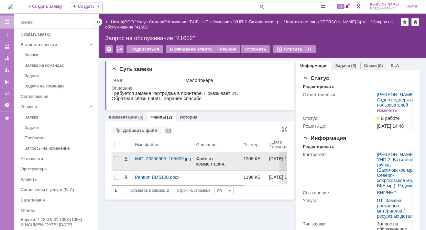
click at [153, 157] on div "IMG_20250905_165609.jpg" at bounding box center [163, 158] width 56 height 5
click at [153, 157] on body "Идет загрузка, пожалуйста, подождите. На домашнюю + Создать заявку Создать 46 […" at bounding box center [213, 115] width 426 height 230
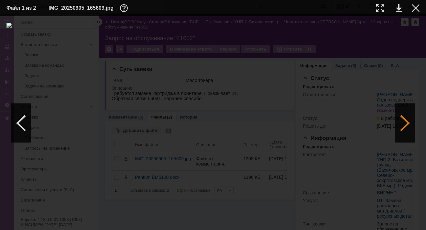
click at [407, 124] on div at bounding box center [404, 122] width 19 height 39
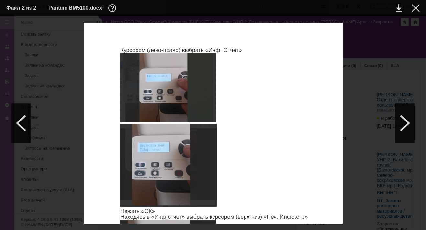
scroll to position [32, 0]
click at [416, 5] on div at bounding box center [416, 8] width 8 height 8
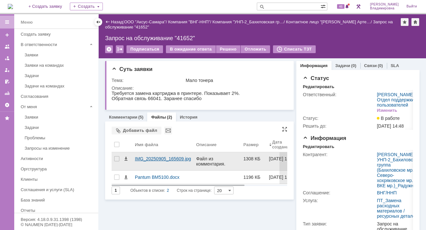
click at [151, 157] on div "IMG_20250905_165609.jpg" at bounding box center [163, 158] width 56 height 5
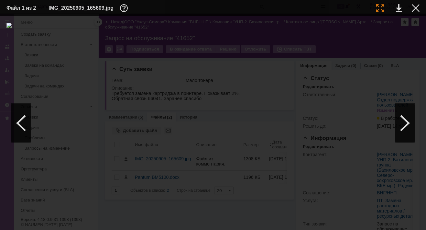
click at [379, 7] on div at bounding box center [380, 8] width 8 height 8
click at [414, 6] on div at bounding box center [416, 8] width 8 height 8
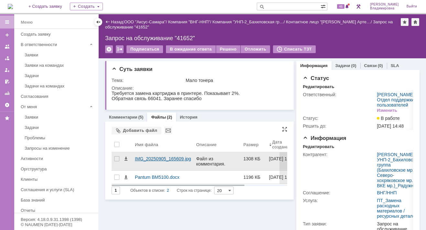
click at [169, 157] on div "IMG_20250905_165609.jpg" at bounding box center [163, 158] width 56 height 5
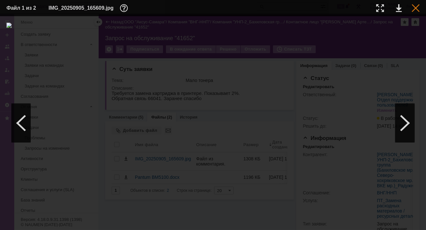
click at [415, 6] on div at bounding box center [416, 8] width 8 height 8
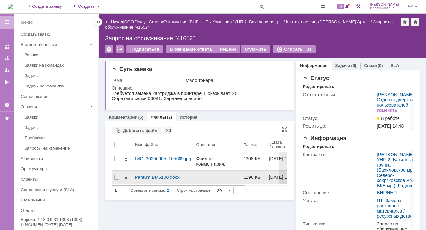
click at [148, 172] on div "Pantum BM5100.docx" at bounding box center [162, 176] width 61 height 13
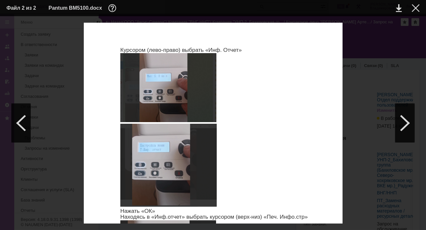
scroll to position [0, 0]
click at [414, 8] on div at bounding box center [416, 8] width 8 height 8
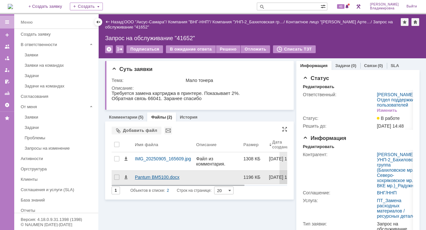
click at [147, 176] on div "Pantum BM5100.docx" at bounding box center [163, 176] width 56 height 5
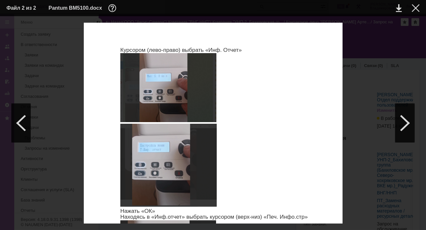
scroll to position [162, 0]
click at [416, 7] on div at bounding box center [416, 8] width 8 height 8
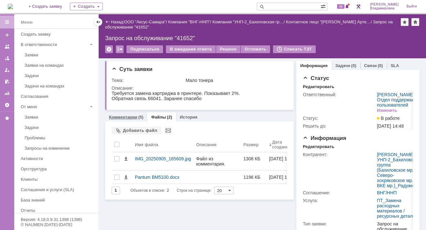
click at [128, 117] on link "Комментарии" at bounding box center [123, 116] width 28 height 5
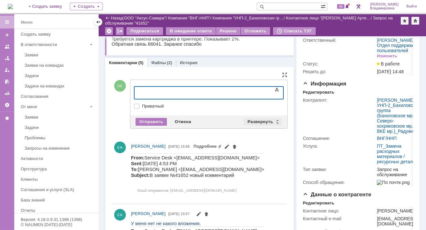
click at [259, 120] on div "Развернуть" at bounding box center [262, 122] width 38 height 8
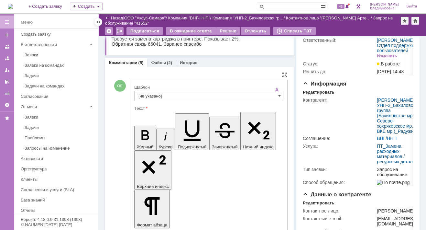
scroll to position [129, 0]
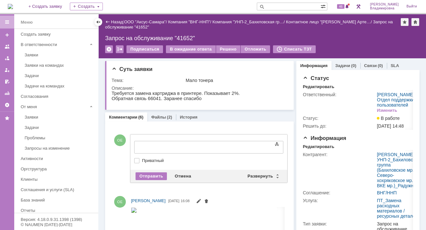
scroll to position [0, 0]
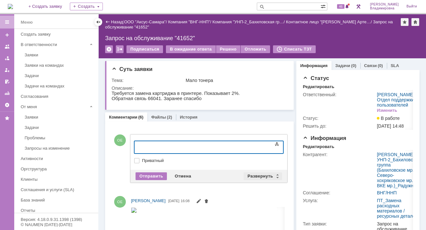
click at [261, 174] on div "Развернуть" at bounding box center [262, 176] width 38 height 8
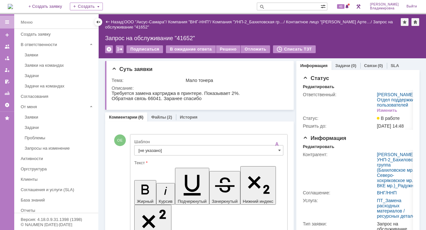
click at [159, 147] on input "[не указано]" at bounding box center [208, 150] width 149 height 10
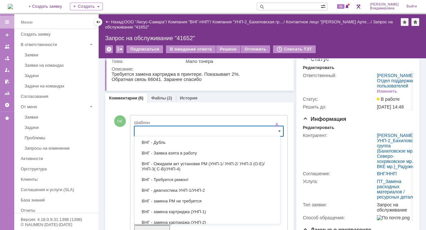
scroll to position [97, 0]
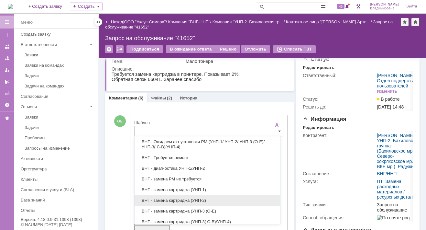
click at [182, 199] on span "ВНГ - замена картриджа (УНП-2)" at bounding box center [207, 200] width 138 height 5
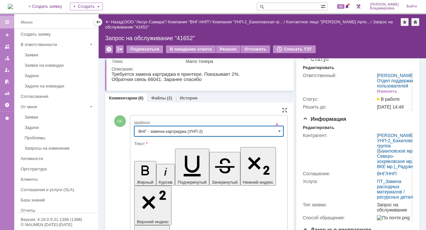
type input "ВНГ - замена картриджа (УНП-2)"
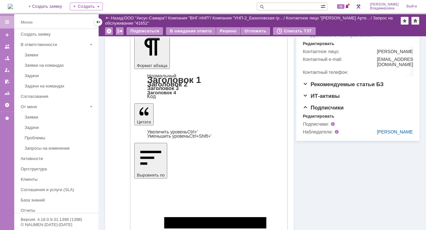
scroll to position [213, 0]
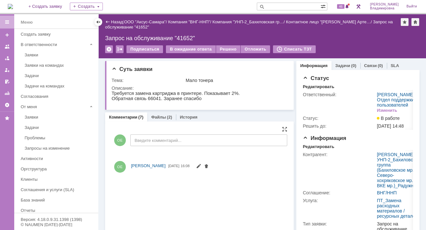
scroll to position [0, 0]
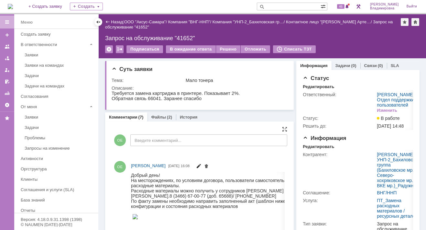
click at [201, 165] on span at bounding box center [198, 166] width 5 height 5
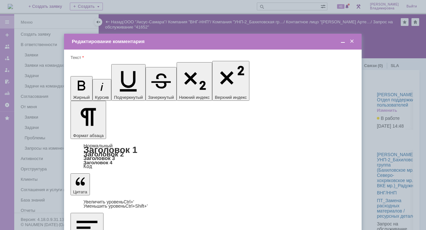
drag, startPoint x: 276, startPoint y: 1804, endPoint x: 101, endPoint y: 1809, distance: 175.0
drag, startPoint x: 187, startPoint y: 1802, endPoint x: 191, endPoint y: 1803, distance: 4.2
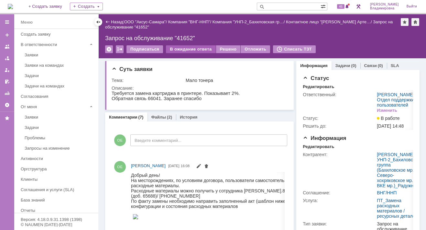
click at [185, 47] on div "В ожидание ответа" at bounding box center [190, 49] width 49 height 8
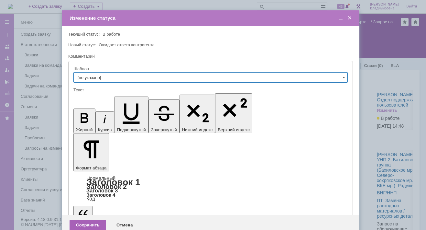
click at [85, 220] on div "Сохранить" at bounding box center [88, 225] width 37 height 10
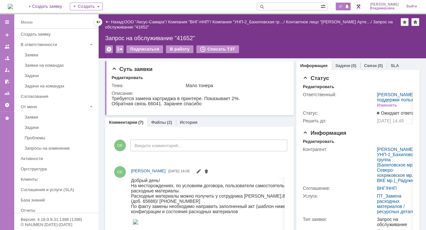
click at [344, 7] on span "47" at bounding box center [340, 6] width 7 height 5
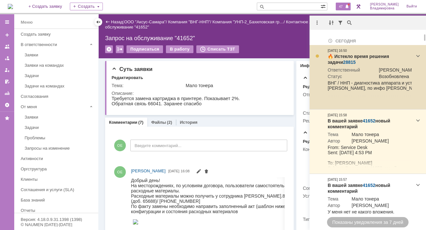
click at [343, 61] on link "28815" at bounding box center [349, 61] width 13 height 5
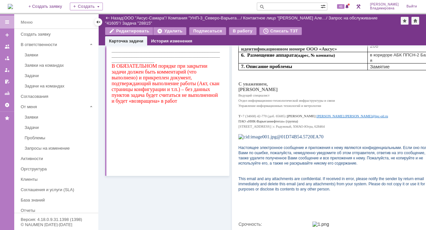
scroll to position [259, 0]
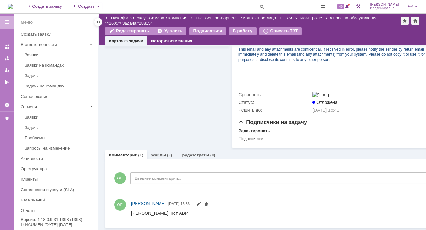
click at [157, 157] on link "Файлы" at bounding box center [158, 154] width 15 height 5
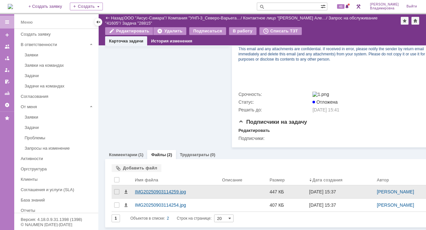
scroll to position [265, 0]
click at [149, 189] on div "IMG20250903114259.jpg" at bounding box center [176, 191] width 82 height 5
click at [149, 187] on body "Идет загрузка, пожалуйста, подождите. На домашнюю + Создать заявку Создать 46 […" at bounding box center [213, 115] width 426 height 230
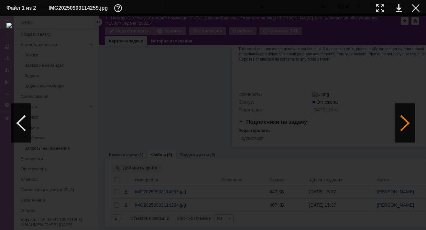
click at [404, 124] on div at bounding box center [404, 122] width 19 height 39
click at [415, 8] on div at bounding box center [416, 8] width 8 height 8
